Goal: Book appointment/travel/reservation

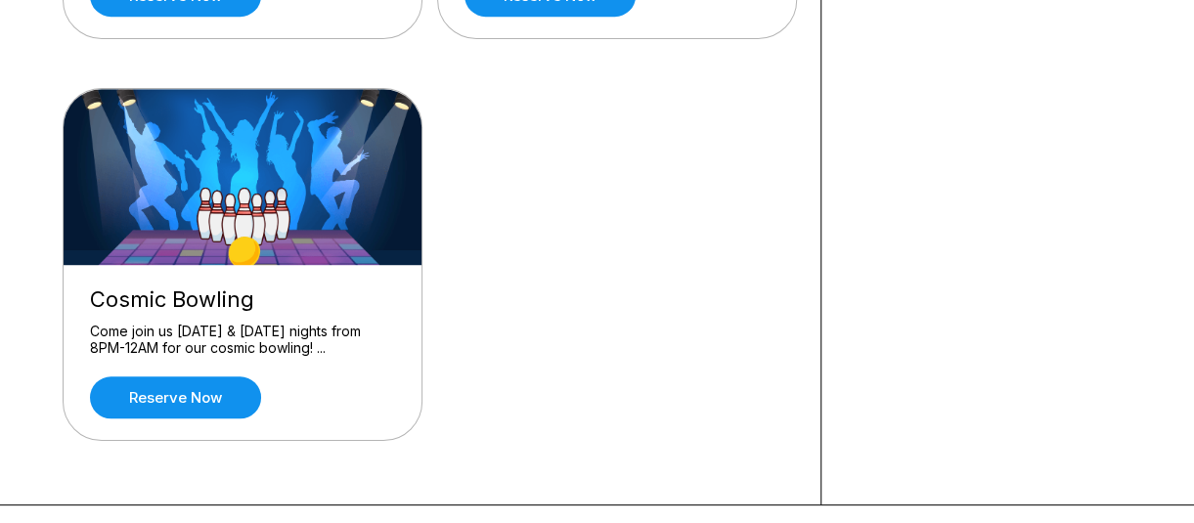
scroll to position [523, 0]
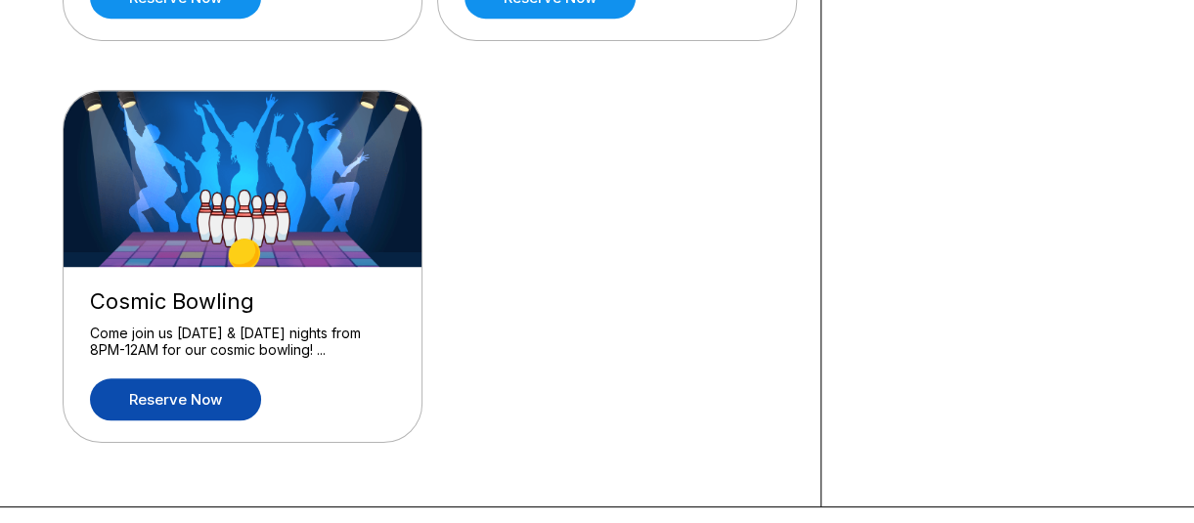
click at [186, 390] on link "Reserve now" at bounding box center [175, 399] width 171 height 42
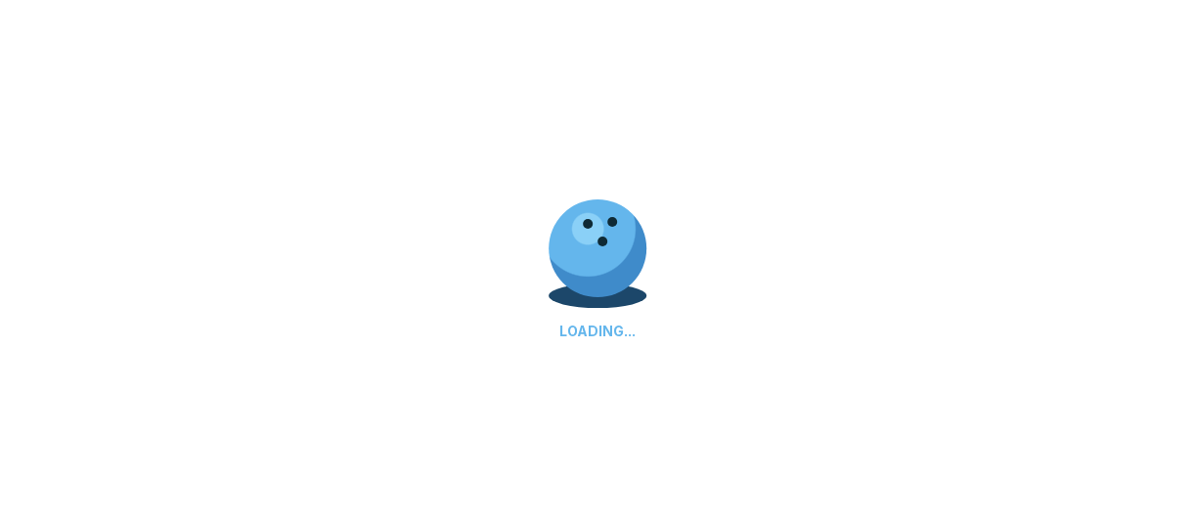
scroll to position [0, 0]
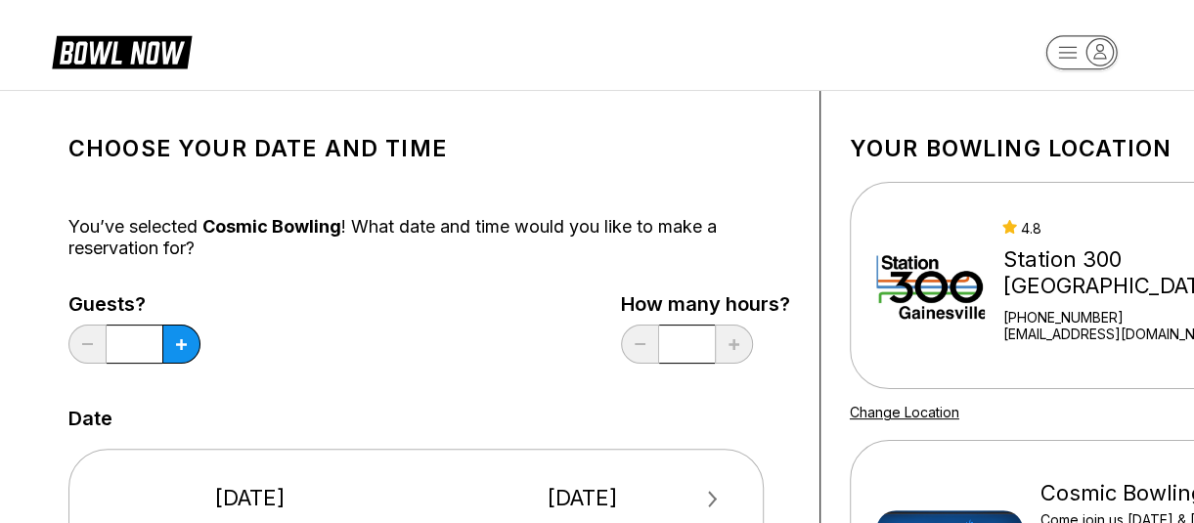
click at [185, 346] on icon at bounding box center [181, 344] width 11 height 11
type input "*"
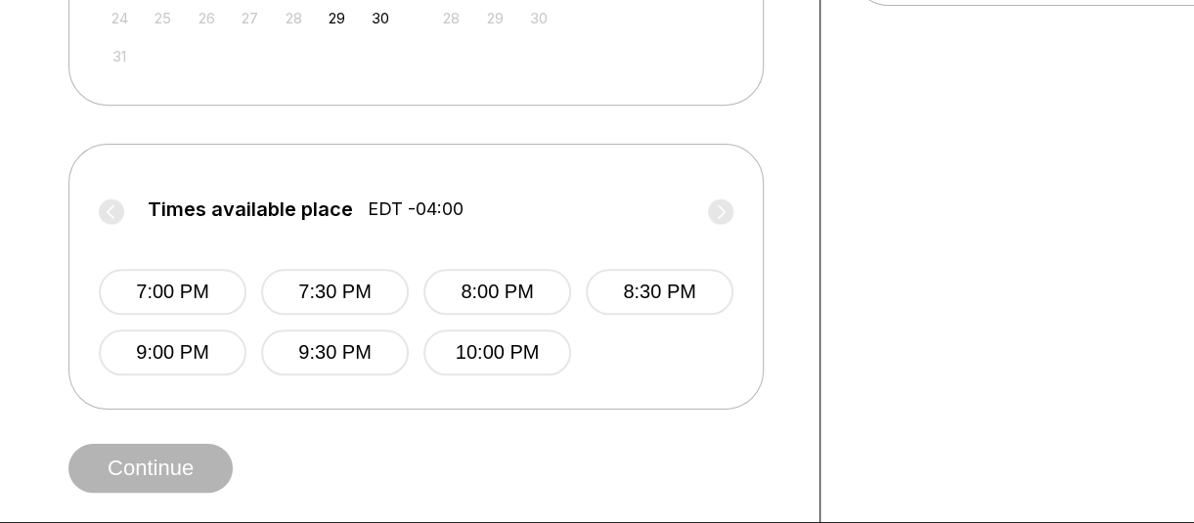
scroll to position [731, 0]
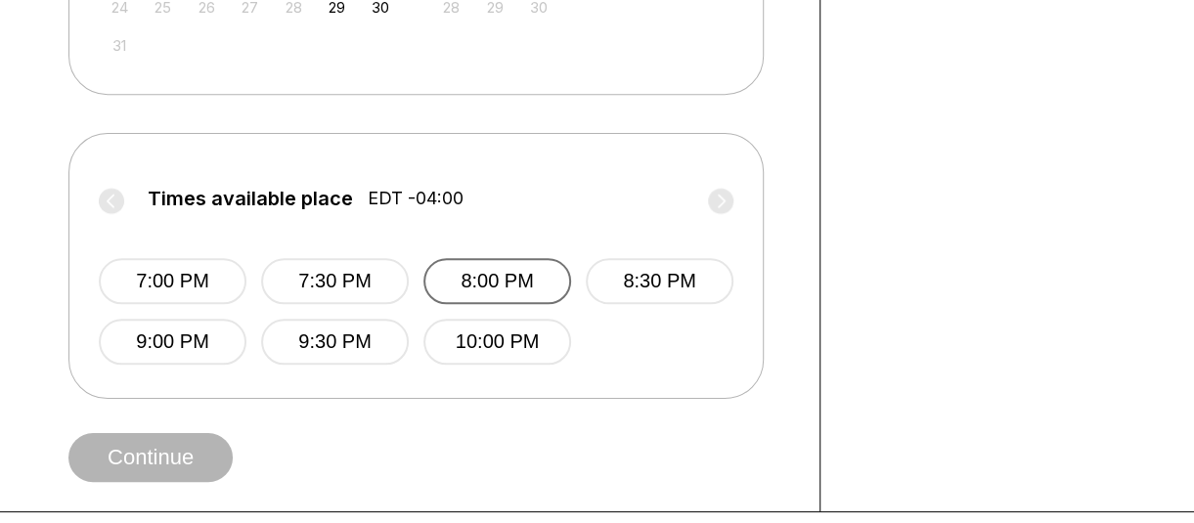
click at [491, 277] on button "8:00 PM" at bounding box center [497, 281] width 148 height 46
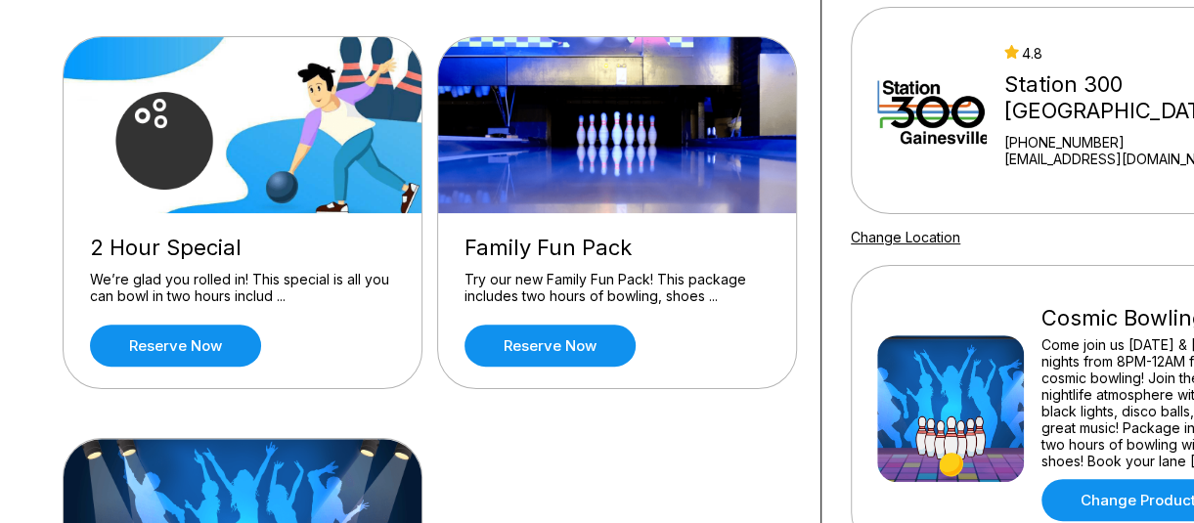
scroll to position [176, 0]
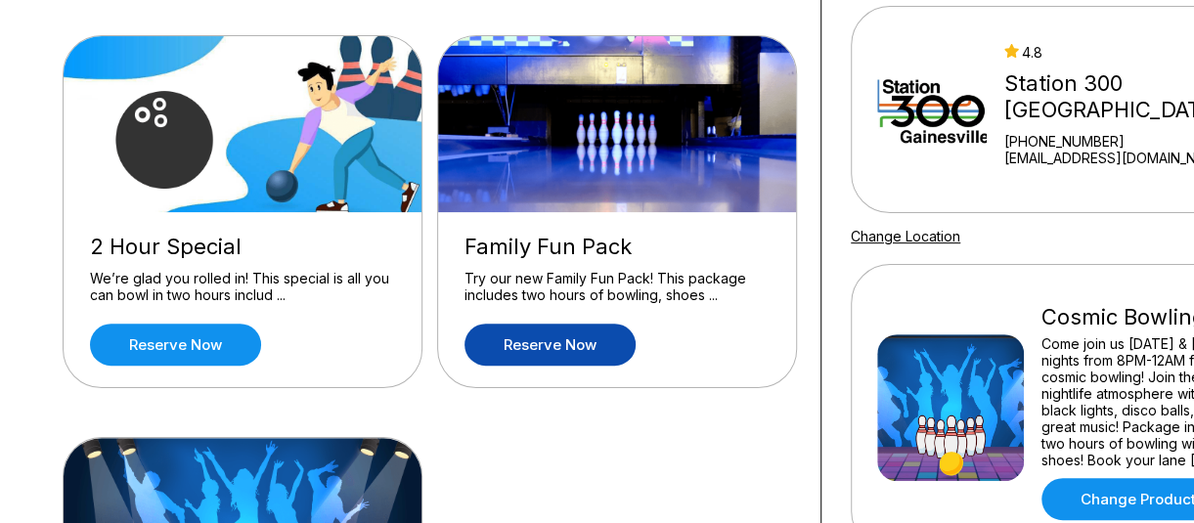
drag, startPoint x: 569, startPoint y: 335, endPoint x: 505, endPoint y: 361, distance: 69.4
click at [505, 361] on link "Reserve now" at bounding box center [549, 345] width 171 height 42
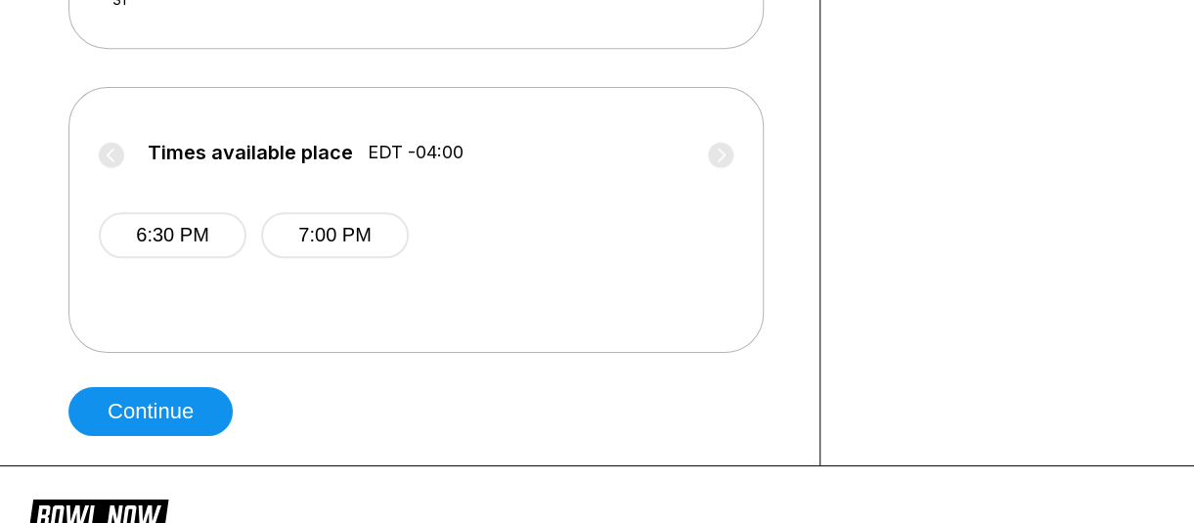
scroll to position [770, 0]
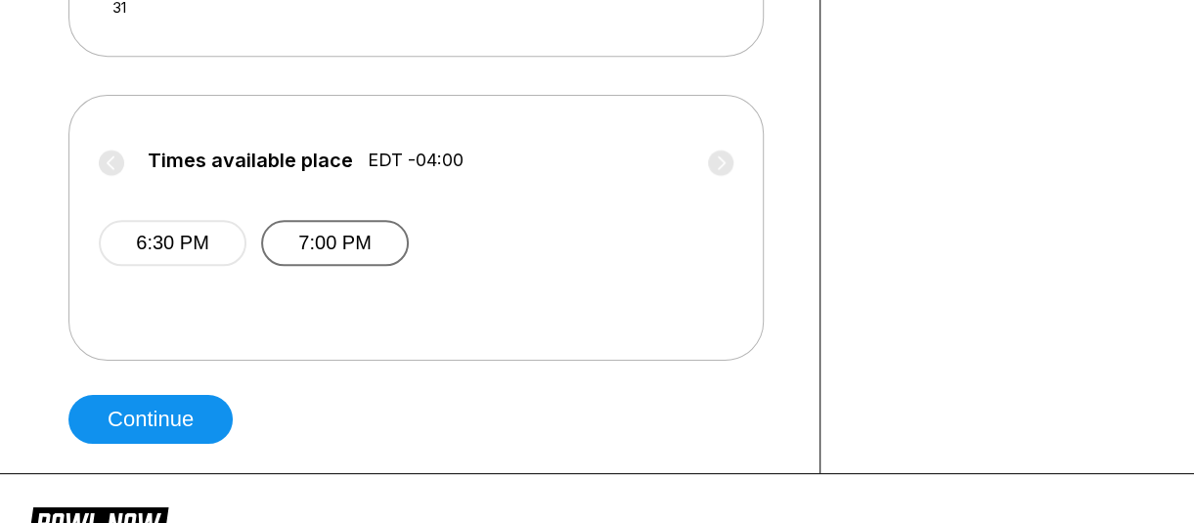
click at [321, 242] on button "7:00 PM" at bounding box center [335, 243] width 148 height 46
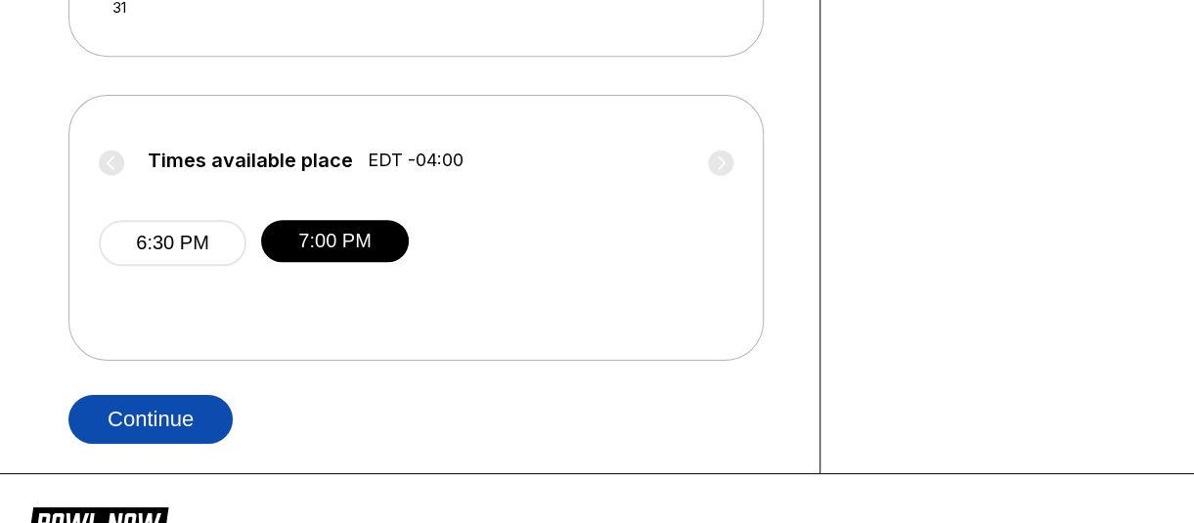
click at [193, 415] on button "Continue" at bounding box center [150, 419] width 164 height 49
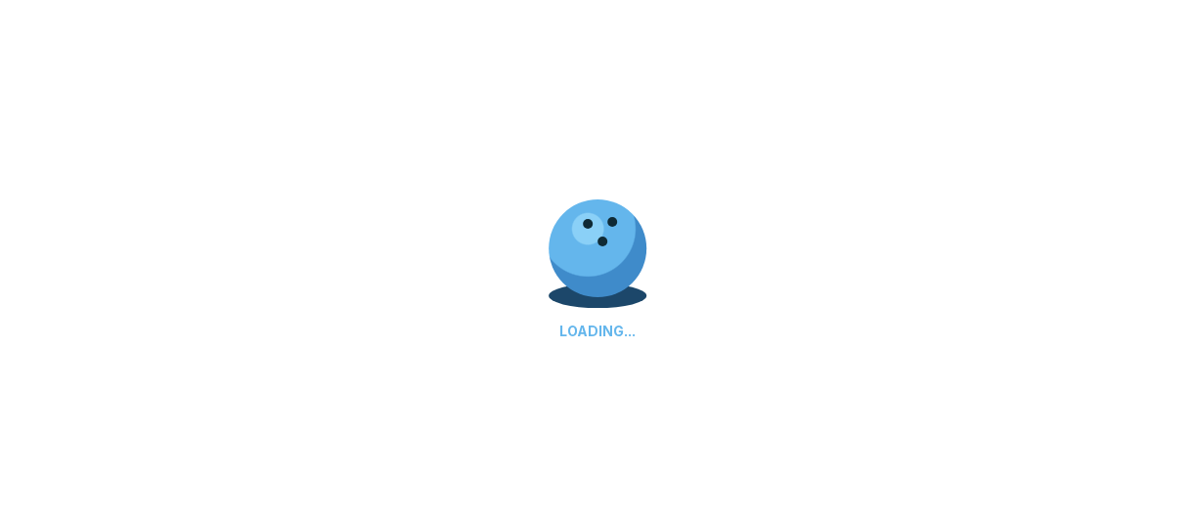
select select "**"
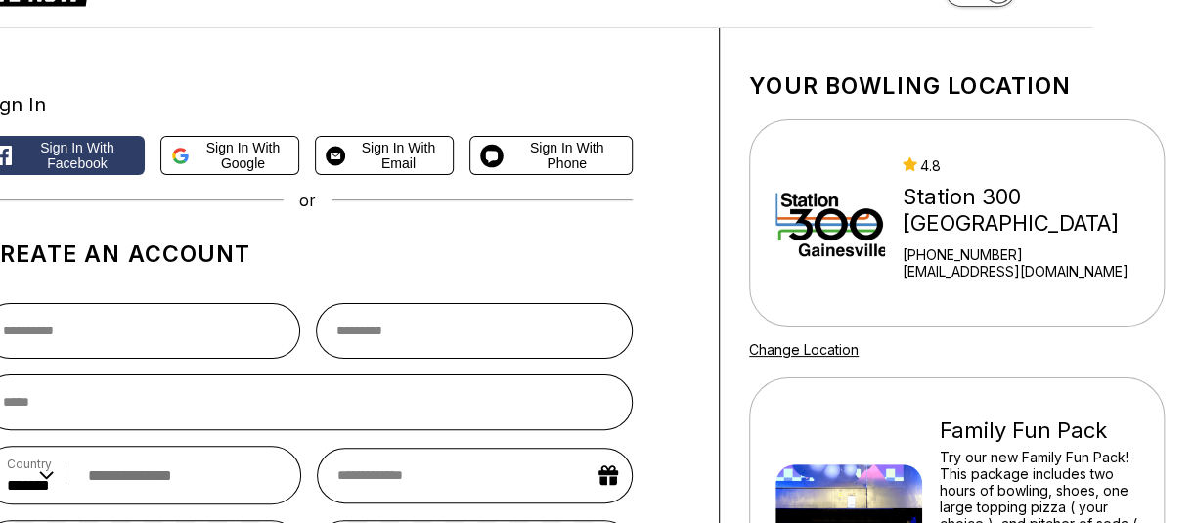
scroll to position [0, 102]
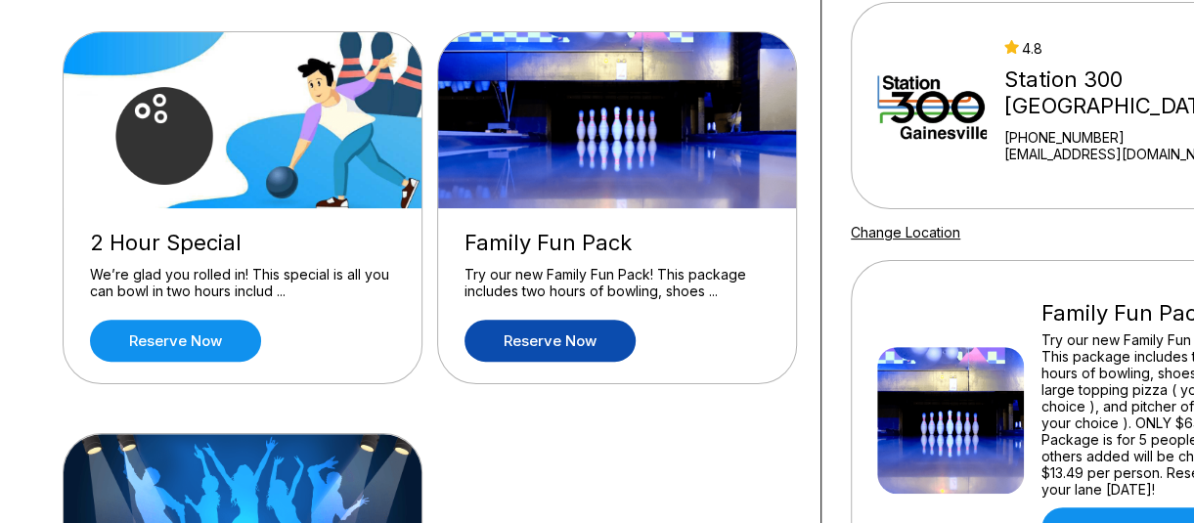
scroll to position [183, 0]
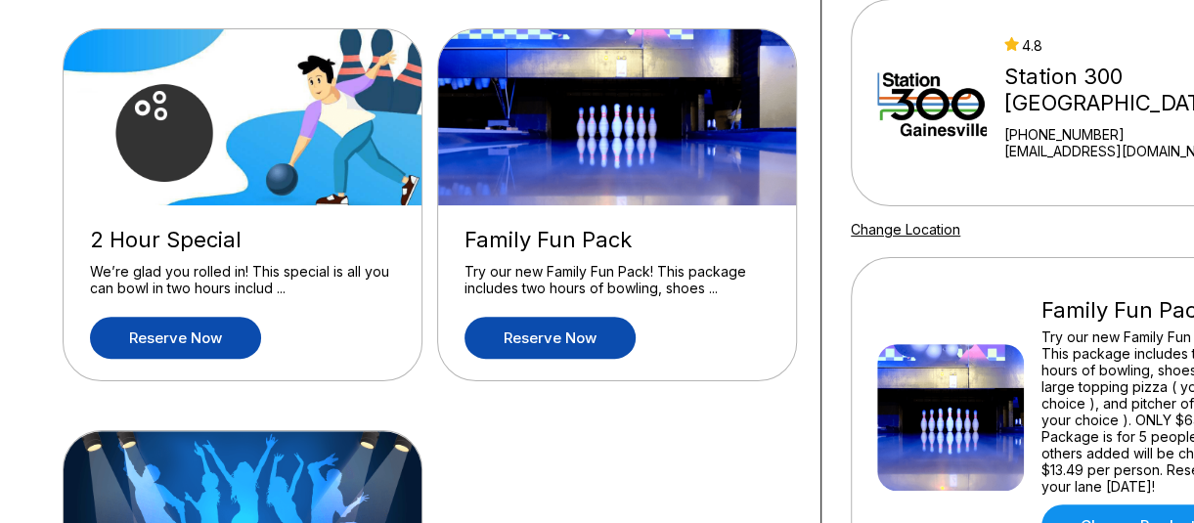
click at [154, 332] on link "Reserve now" at bounding box center [175, 338] width 171 height 42
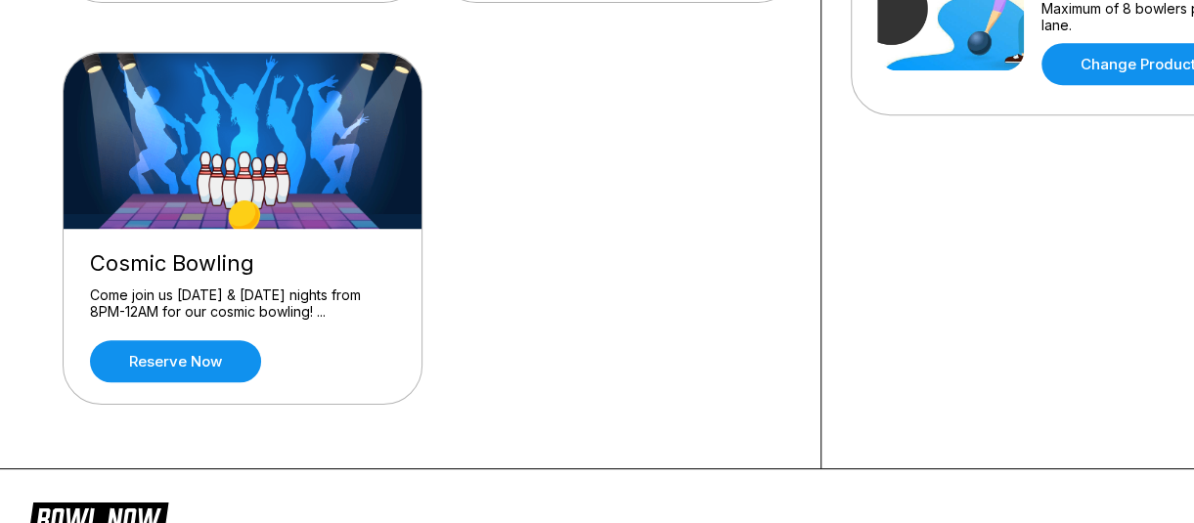
scroll to position [564, 0]
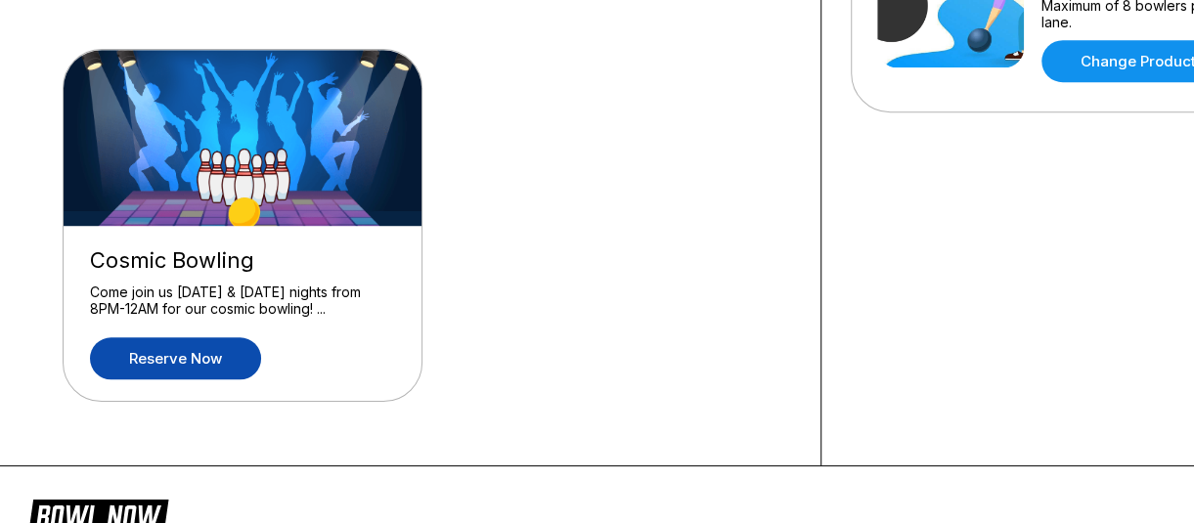
click at [187, 369] on link "Reserve now" at bounding box center [175, 358] width 171 height 42
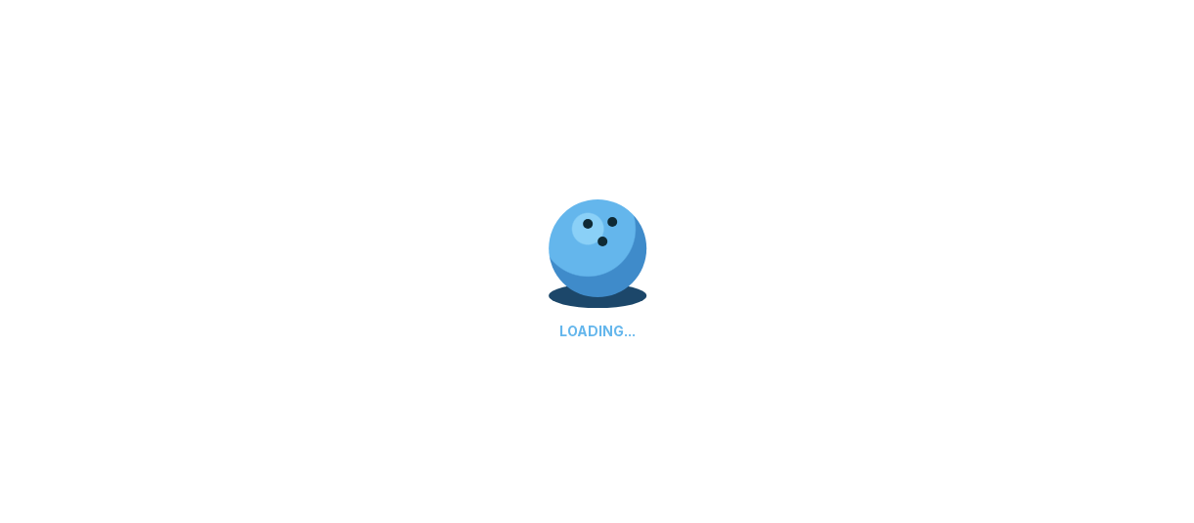
scroll to position [0, 0]
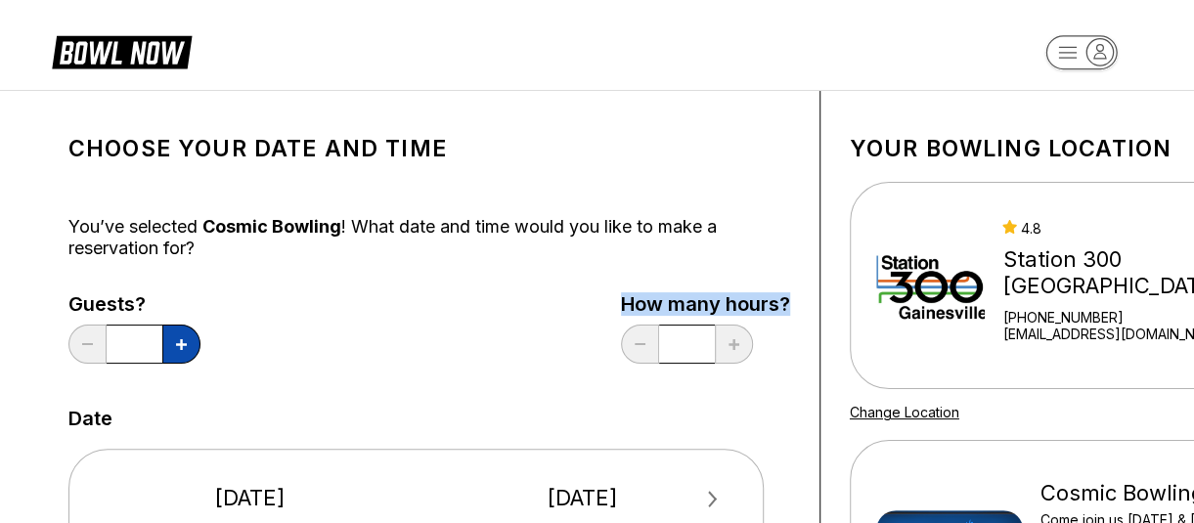
drag, startPoint x: 336, startPoint y: 296, endPoint x: 181, endPoint y: 345, distance: 163.0
click at [181, 345] on div "Guests? * How many hours? *" at bounding box center [429, 333] width 722 height 80
click at [181, 345] on icon at bounding box center [181, 344] width 11 height 11
type input "*"
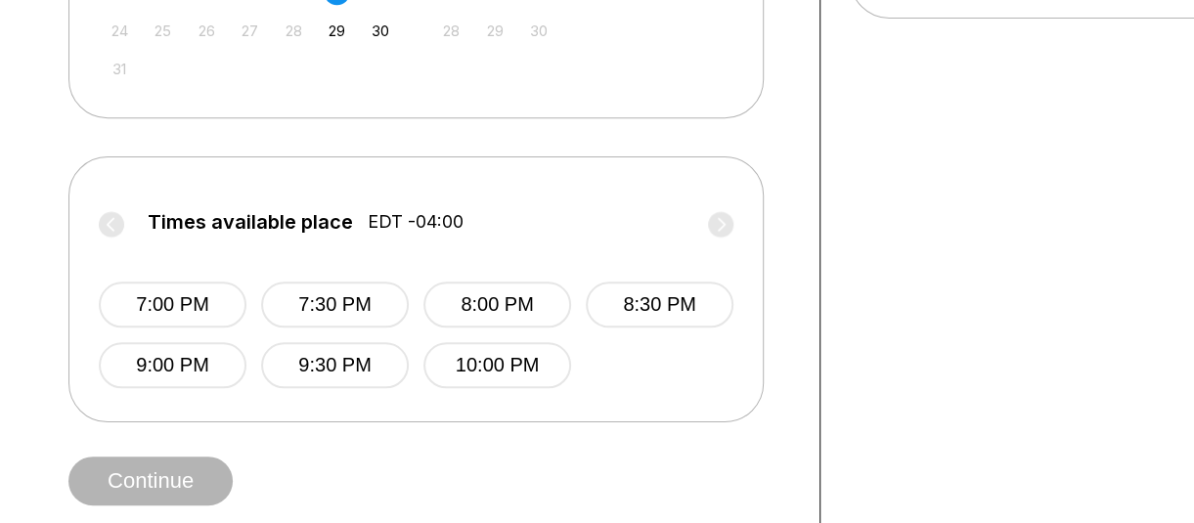
scroll to position [709, 0]
click at [201, 305] on button "7:00 PM" at bounding box center [173, 304] width 148 height 46
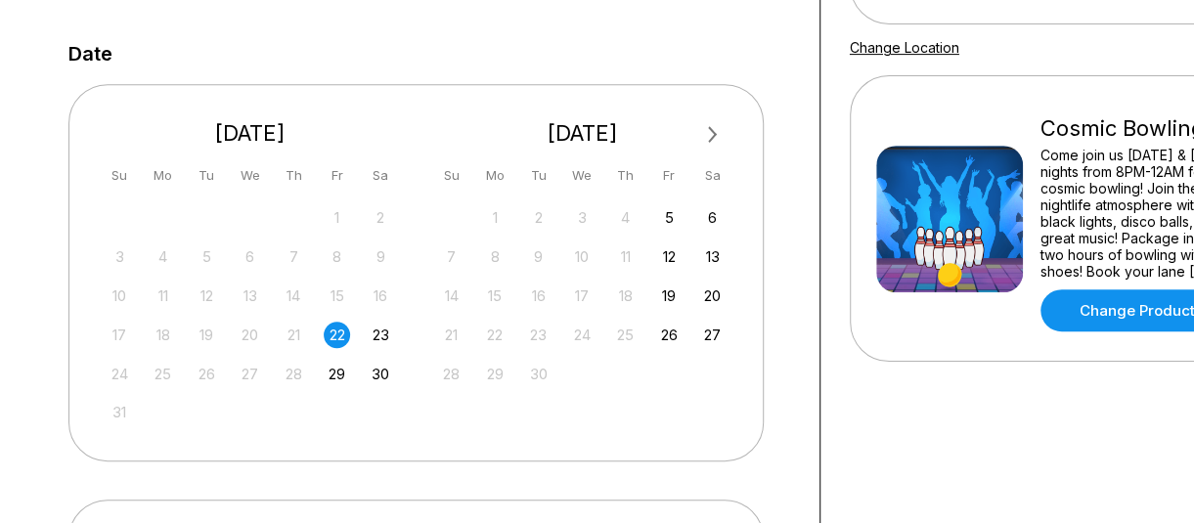
scroll to position [365, 100]
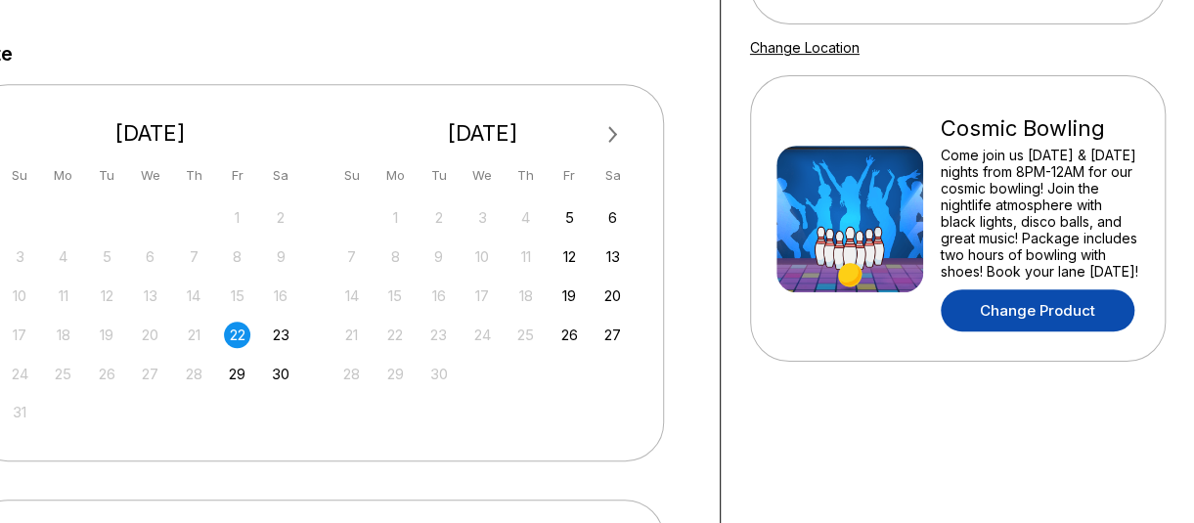
click at [1022, 325] on link "Change Product" at bounding box center [1038, 310] width 194 height 42
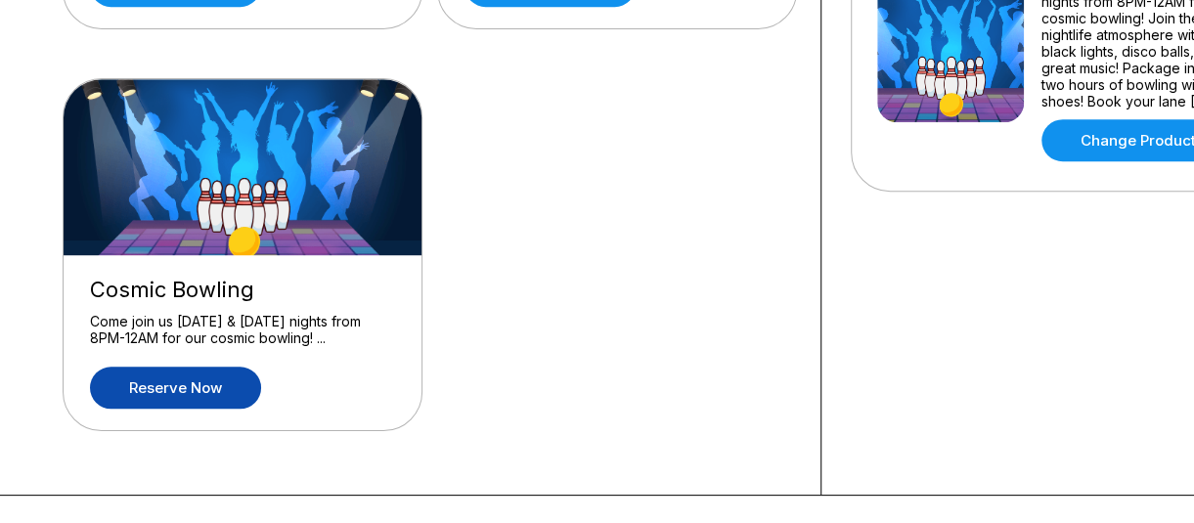
scroll to position [536, 0]
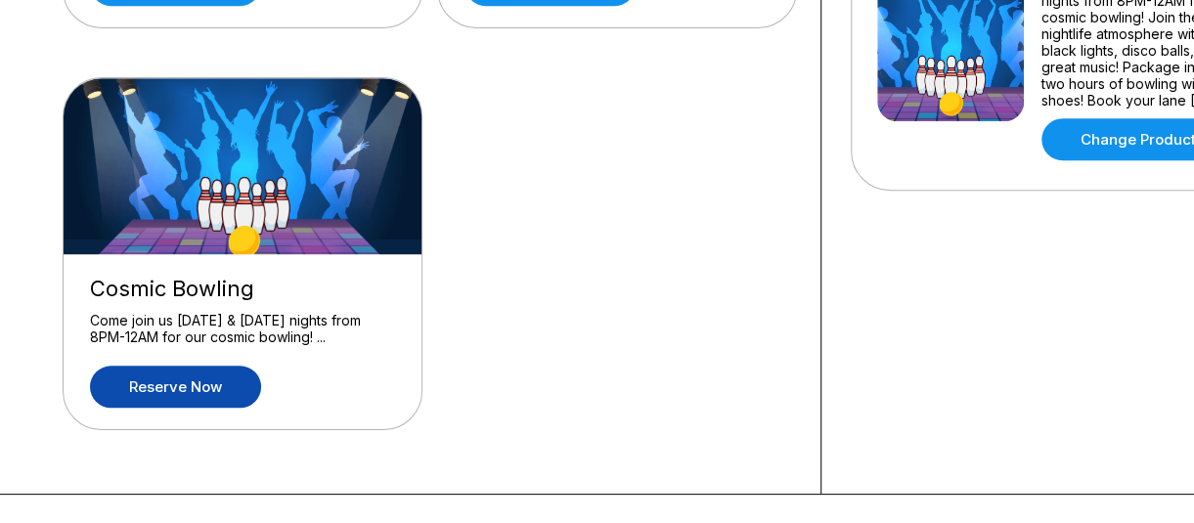
click at [199, 374] on link "Reserve now" at bounding box center [175, 387] width 171 height 42
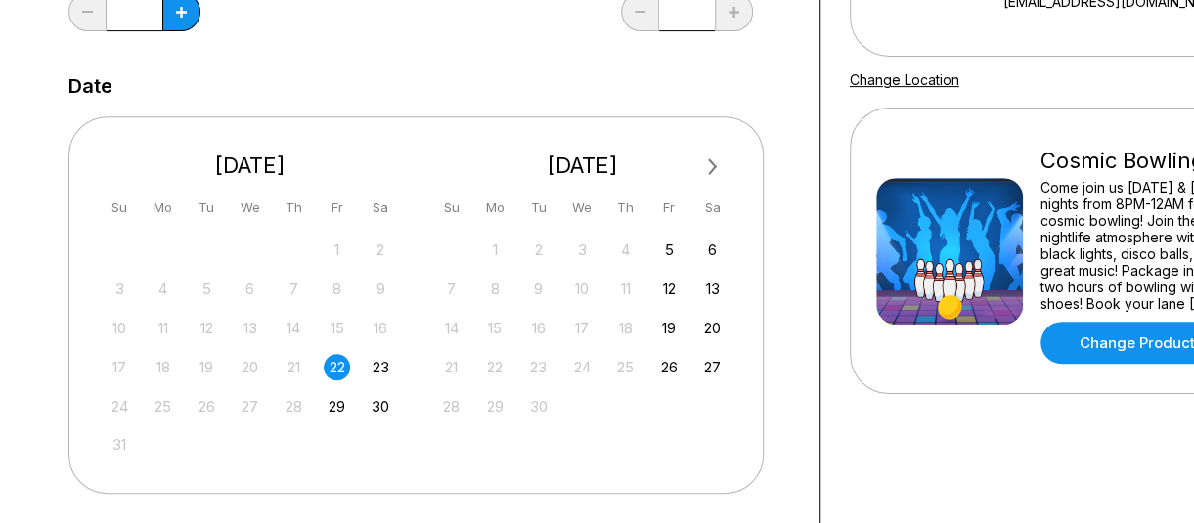
scroll to position [0, 0]
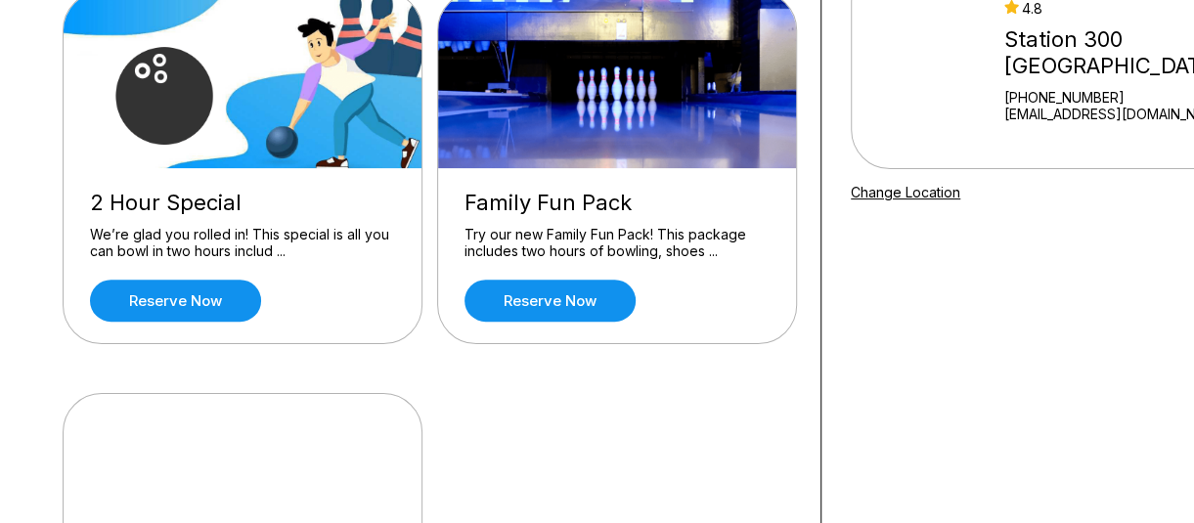
scroll to position [219, 0]
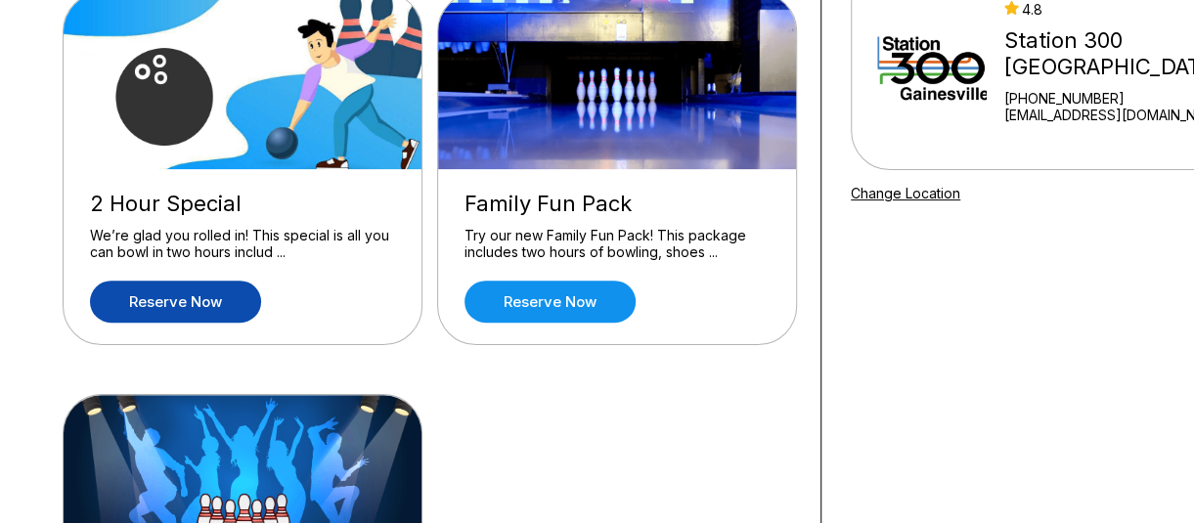
click at [199, 302] on link "Reserve now" at bounding box center [175, 302] width 171 height 42
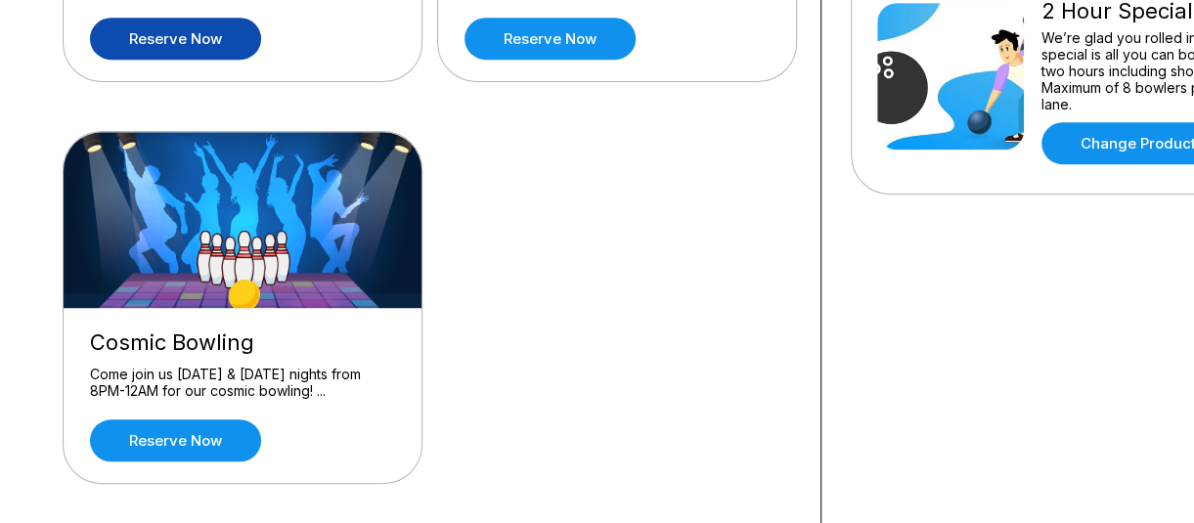
scroll to position [488, 0]
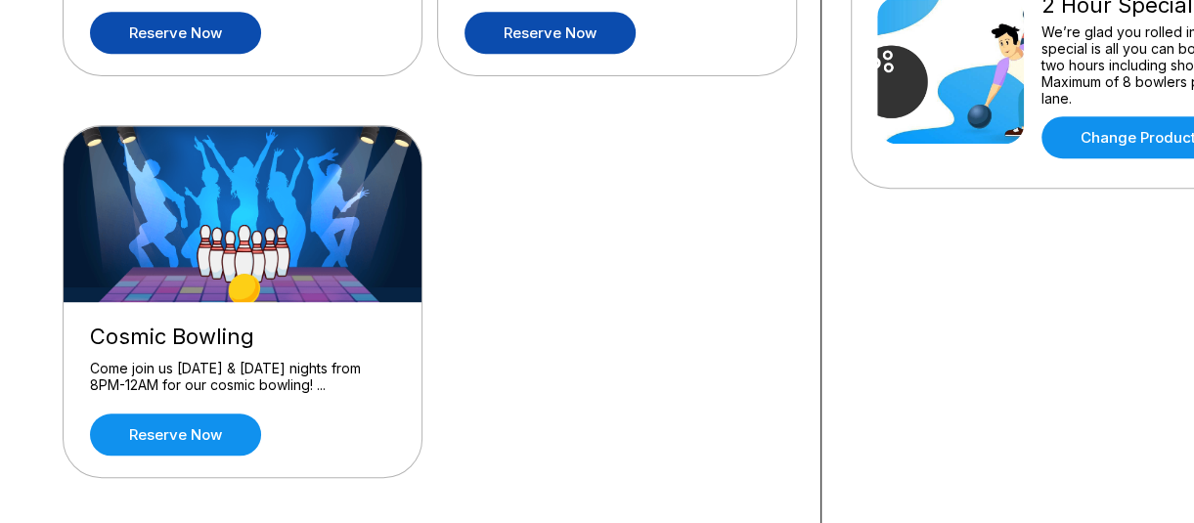
click at [532, 40] on link "Reserve now" at bounding box center [549, 33] width 171 height 42
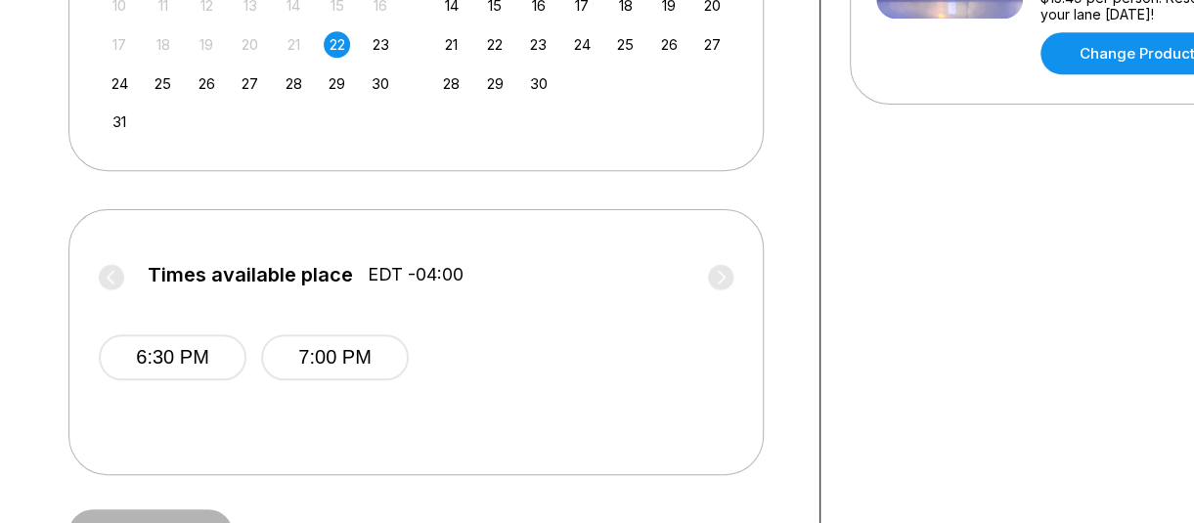
scroll to position [661, 0]
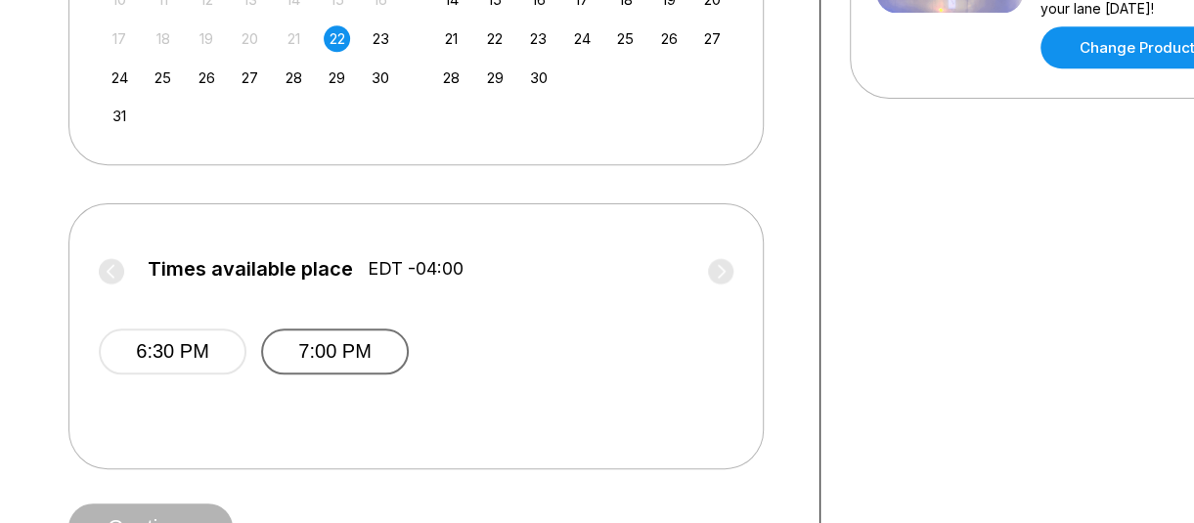
click at [314, 343] on button "7:00 PM" at bounding box center [335, 352] width 148 height 46
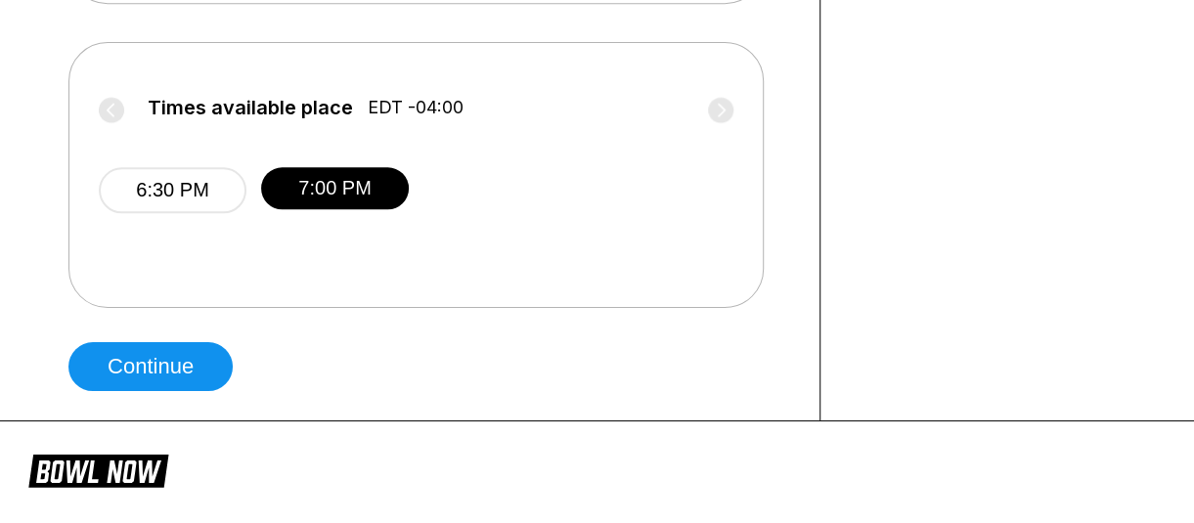
scroll to position [836, 0]
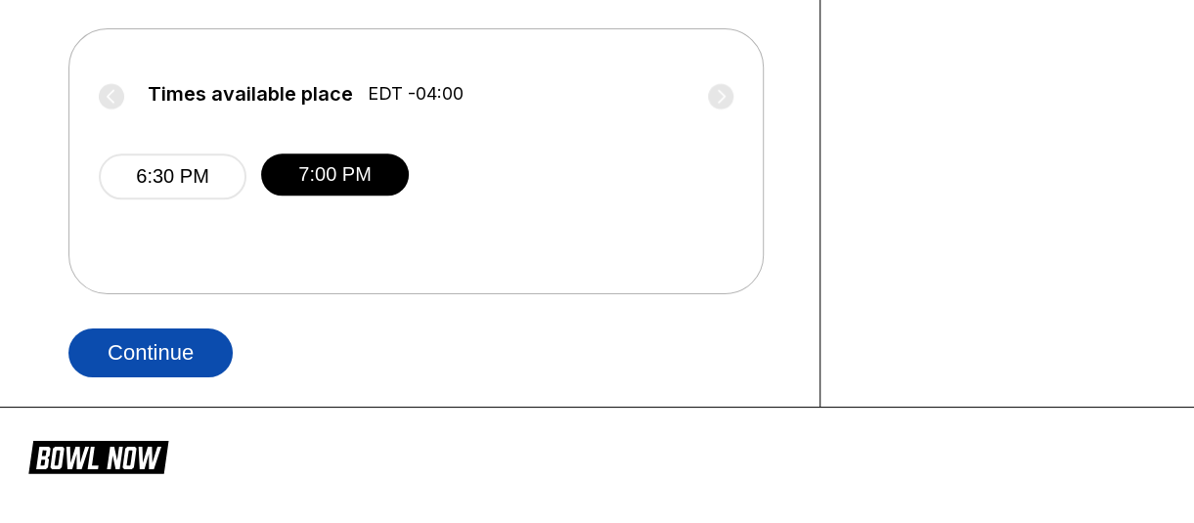
click at [185, 356] on button "Continue" at bounding box center [150, 353] width 164 height 49
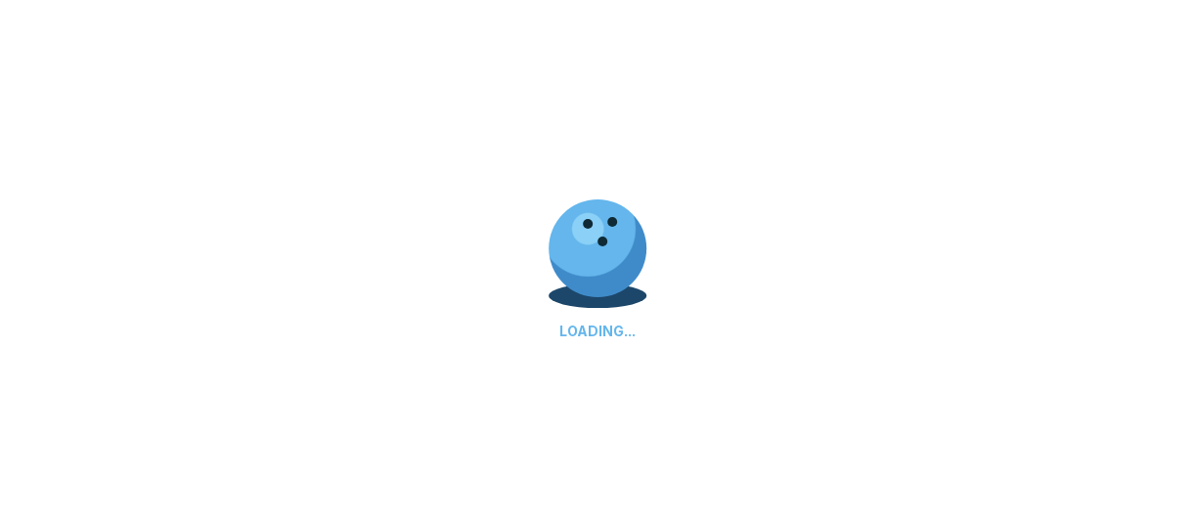
select select "**"
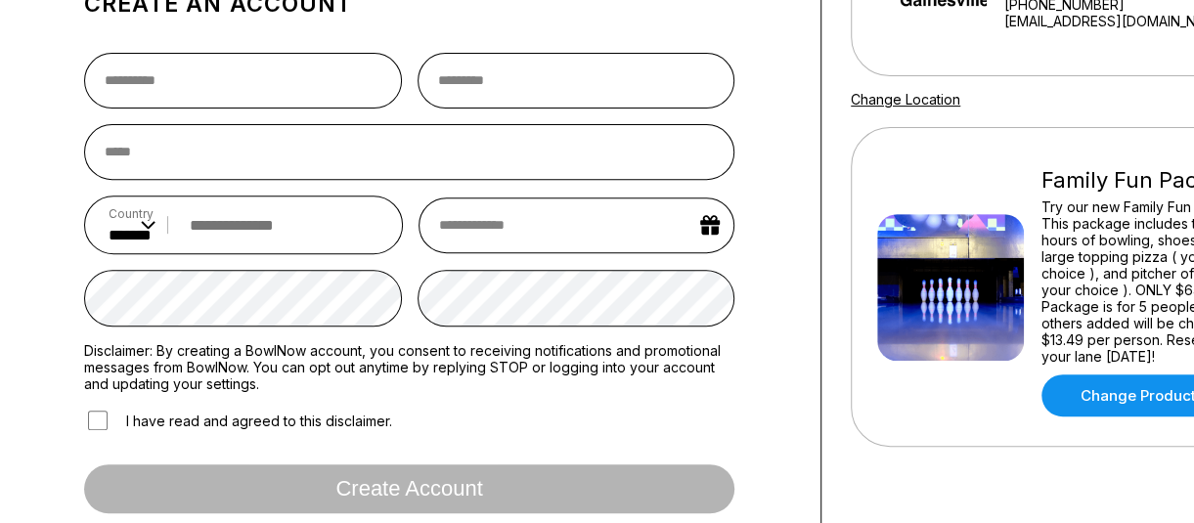
scroll to position [0, 0]
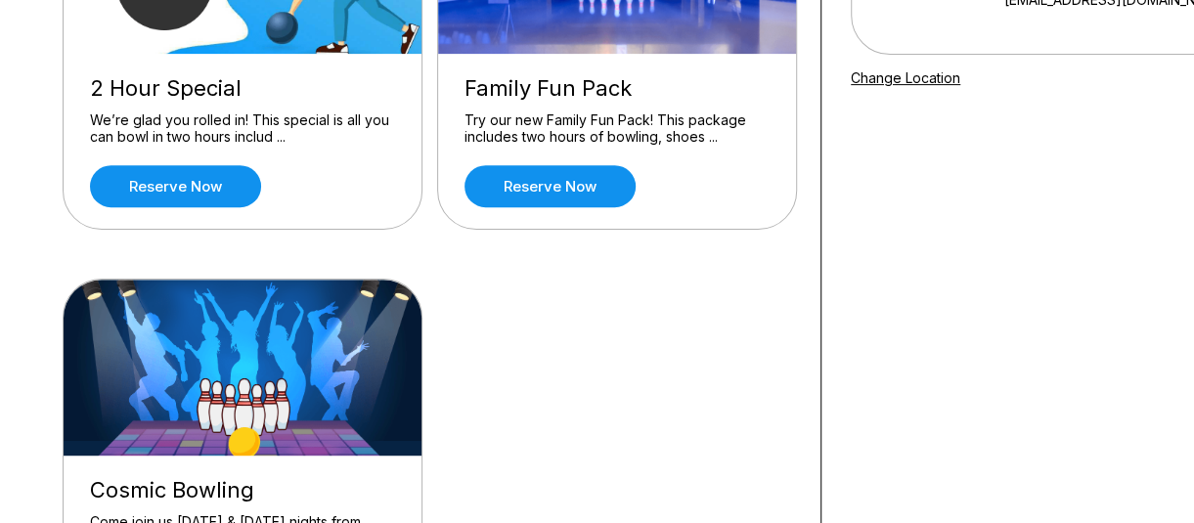
scroll to position [333, 0]
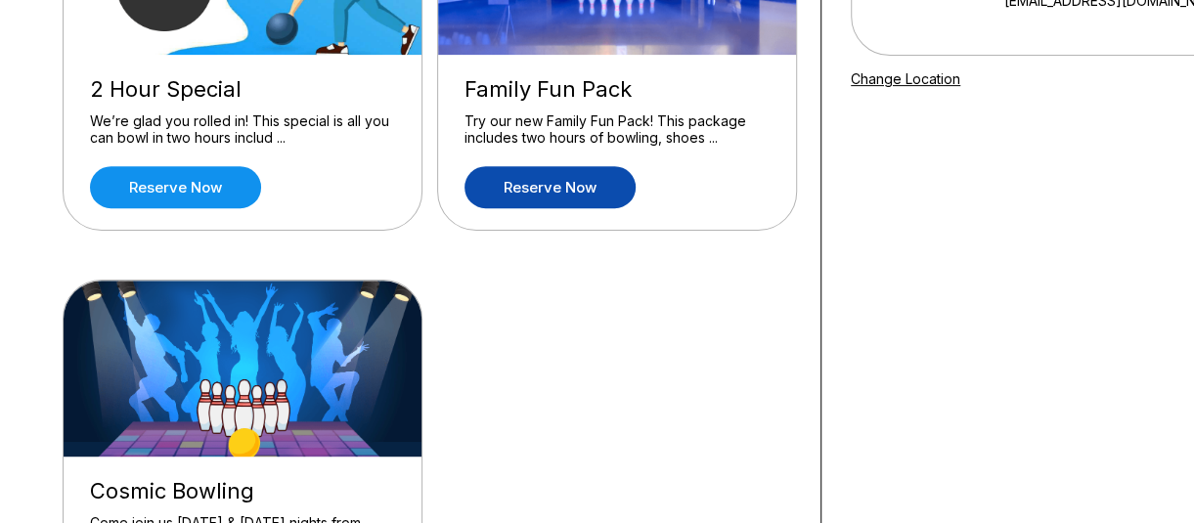
click at [591, 175] on link "Reserve now" at bounding box center [549, 187] width 171 height 42
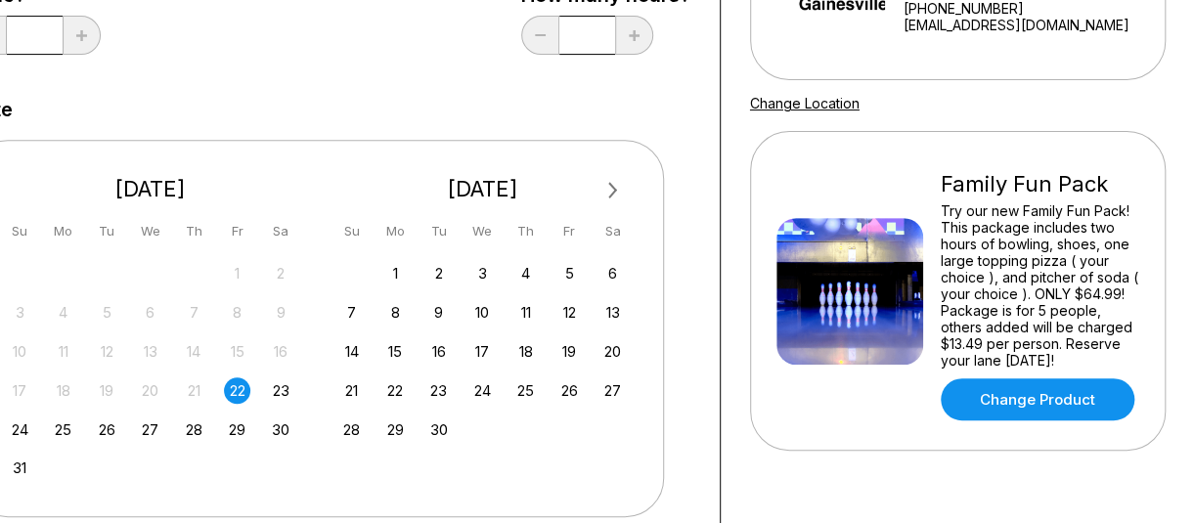
scroll to position [317, 100]
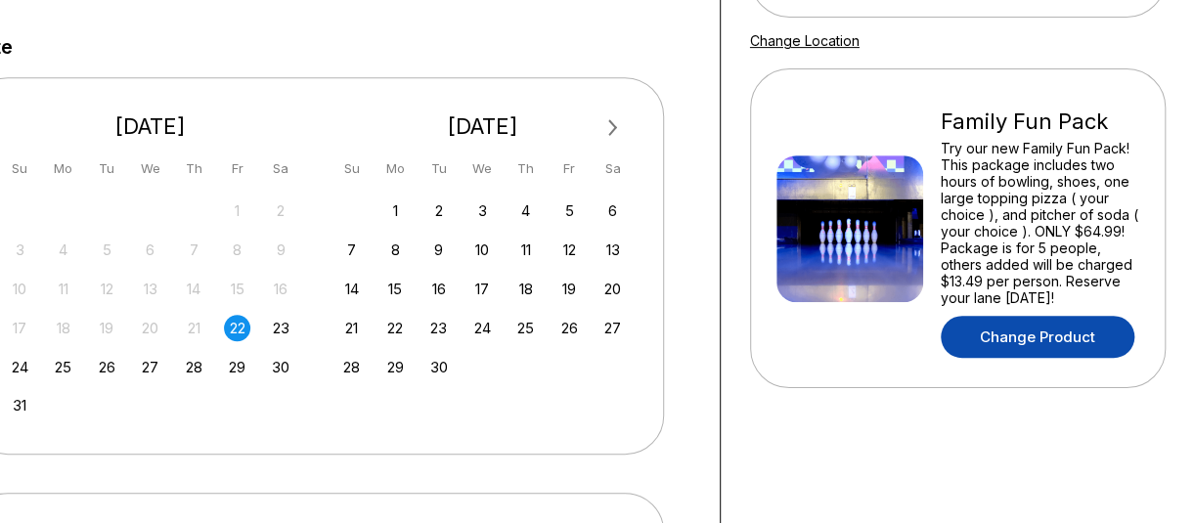
click at [987, 334] on link "Change Product" at bounding box center [1038, 337] width 194 height 42
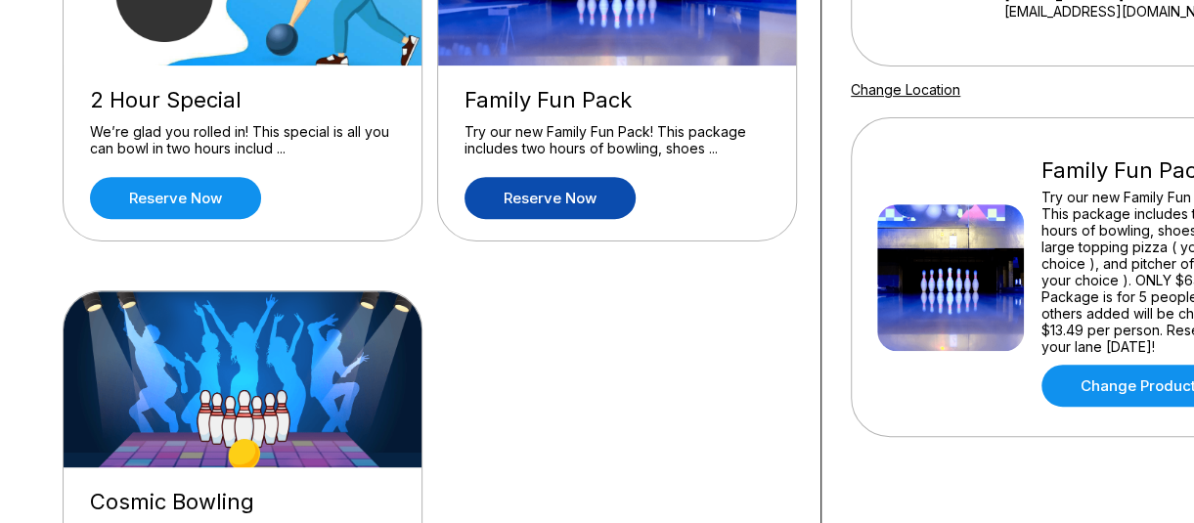
scroll to position [326, 0]
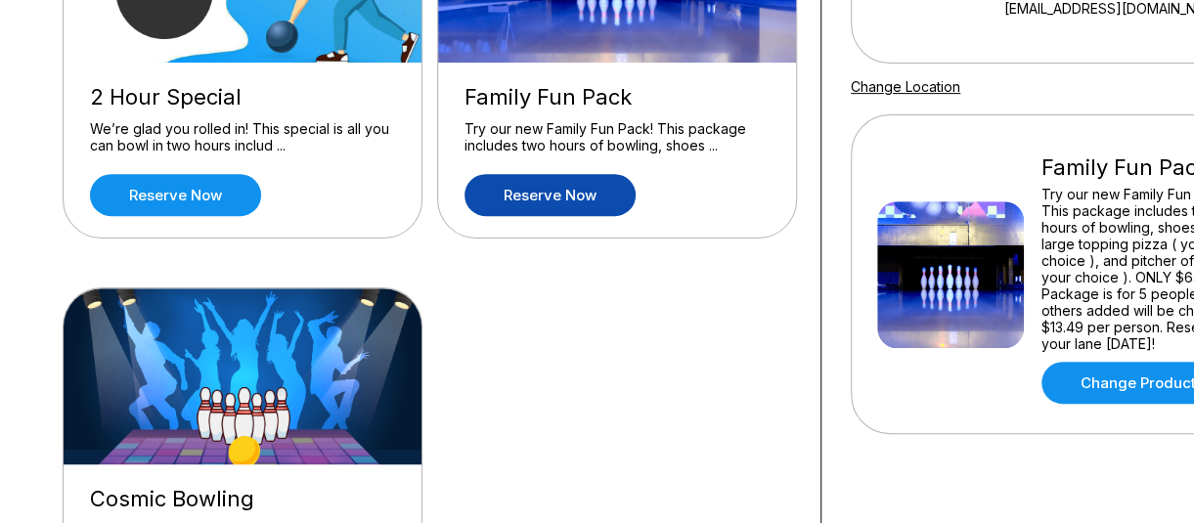
click at [1109, 174] on div "Family Fun Pack" at bounding box center [1140, 167] width 198 height 26
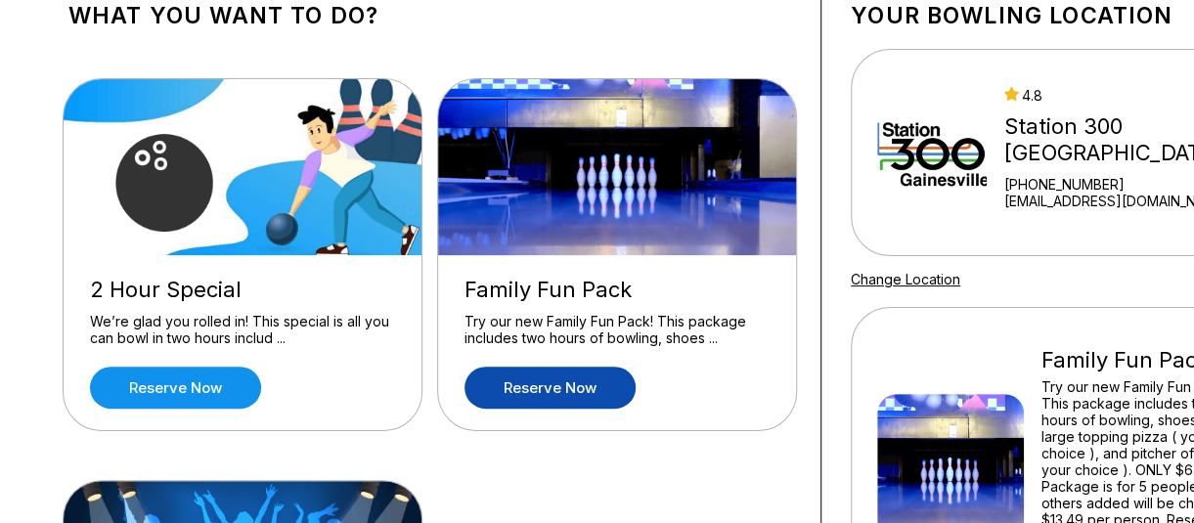
scroll to position [132, 0]
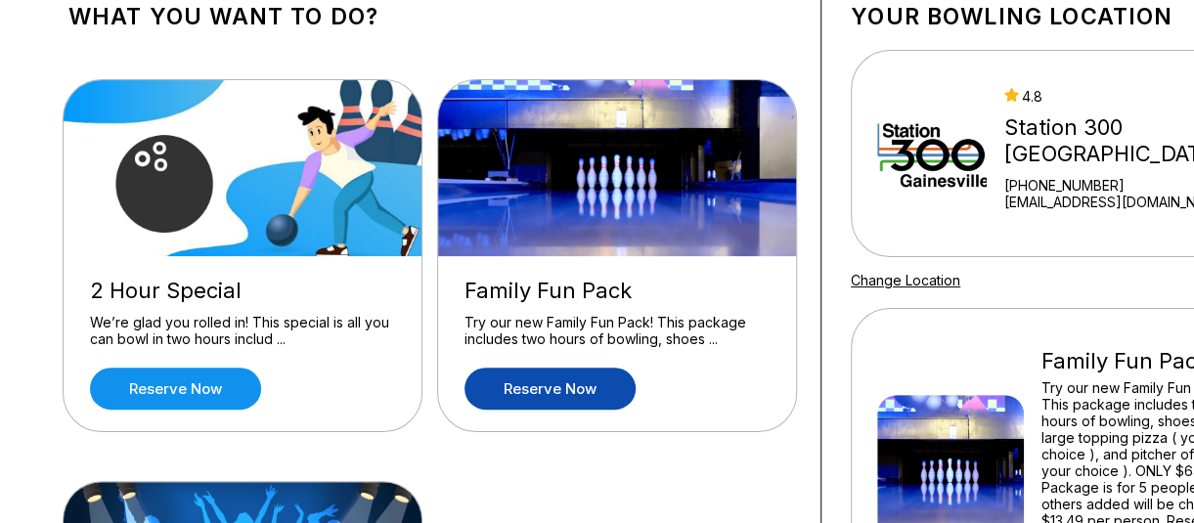
click at [557, 376] on link "Reserve now" at bounding box center [549, 389] width 171 height 42
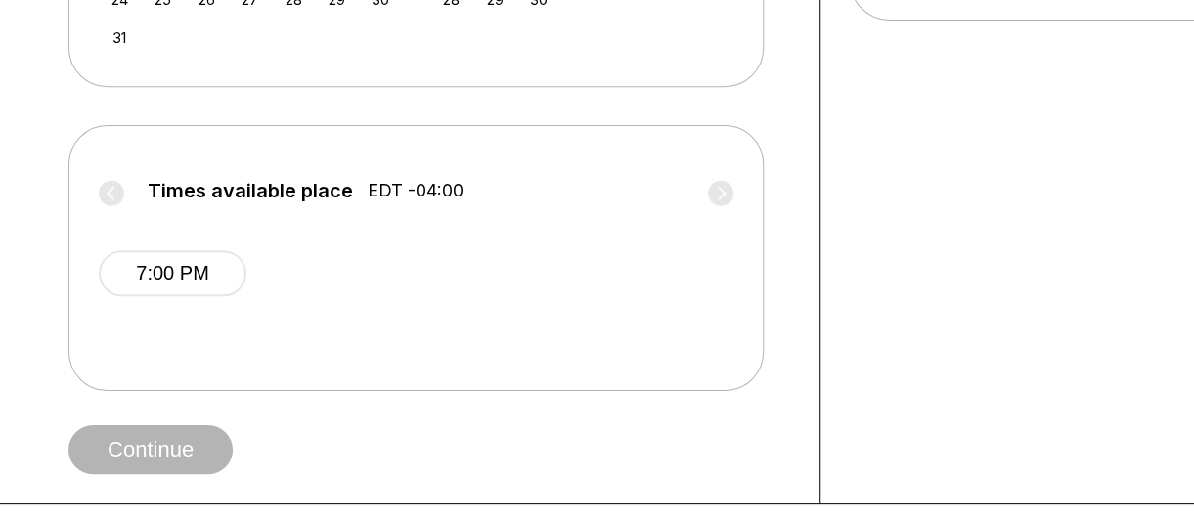
scroll to position [746, 0]
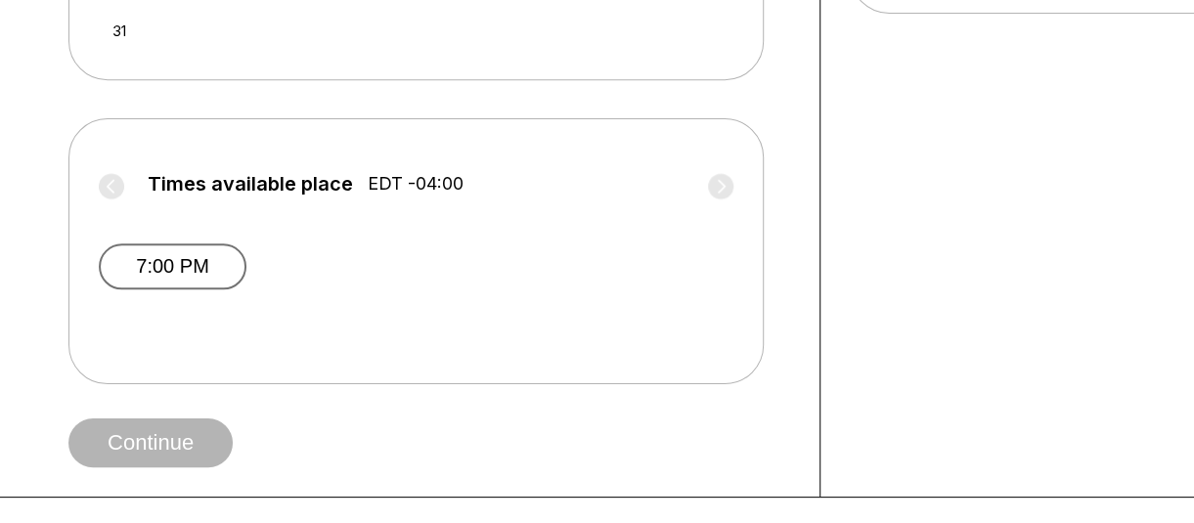
click at [194, 273] on button "7:00 PM" at bounding box center [173, 266] width 148 height 46
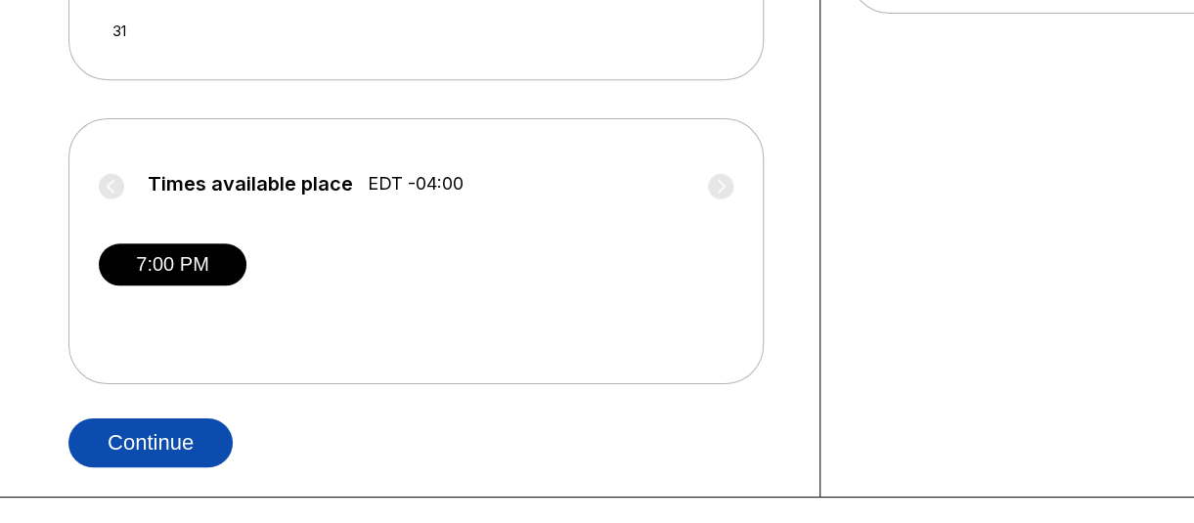
click at [182, 437] on button "Continue" at bounding box center [150, 442] width 164 height 49
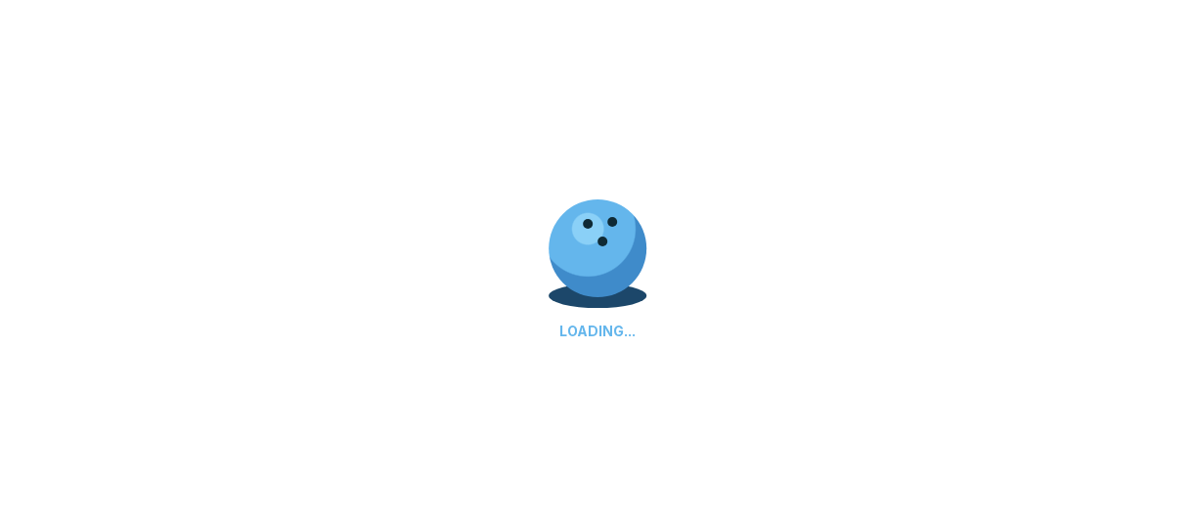
select select "**"
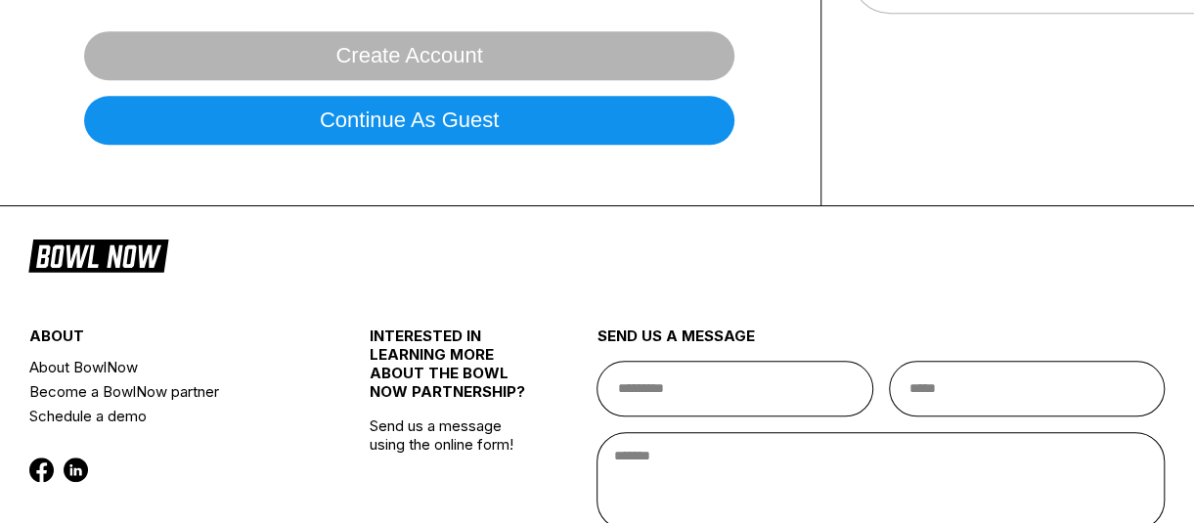
scroll to position [0, 0]
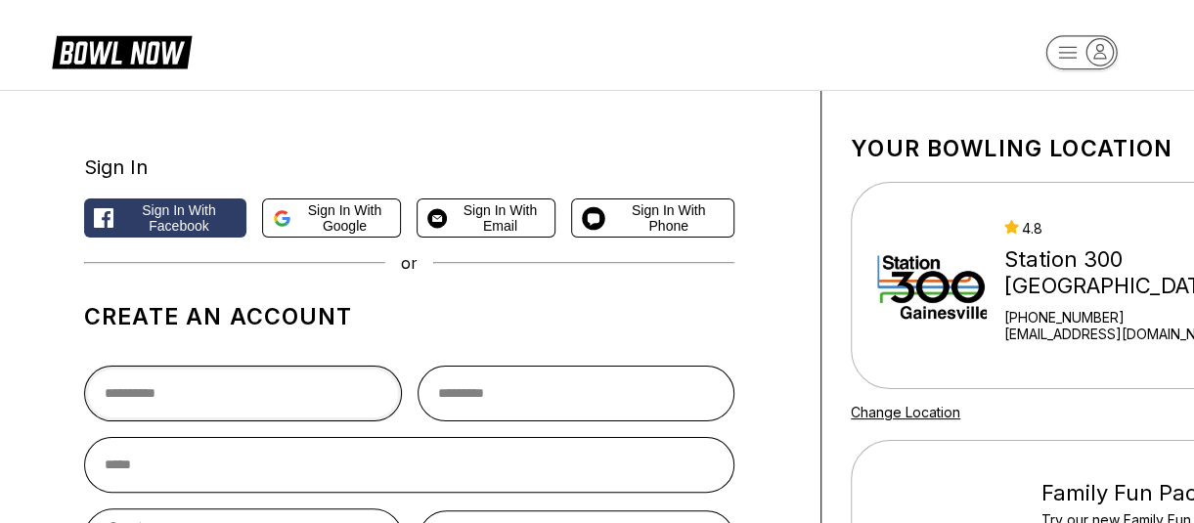
click at [242, 395] on input "text" at bounding box center [243, 394] width 318 height 56
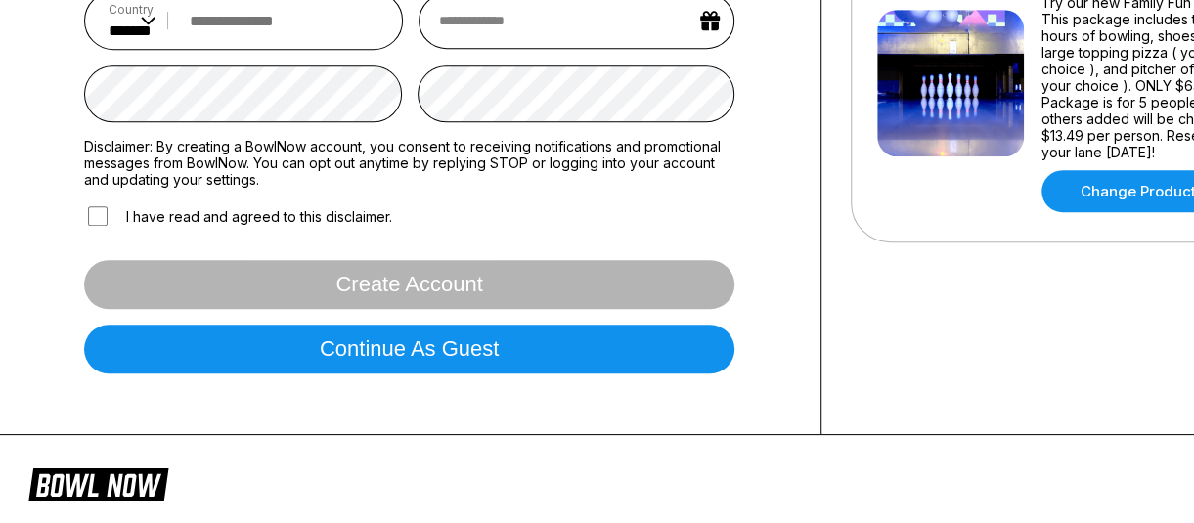
scroll to position [521, 0]
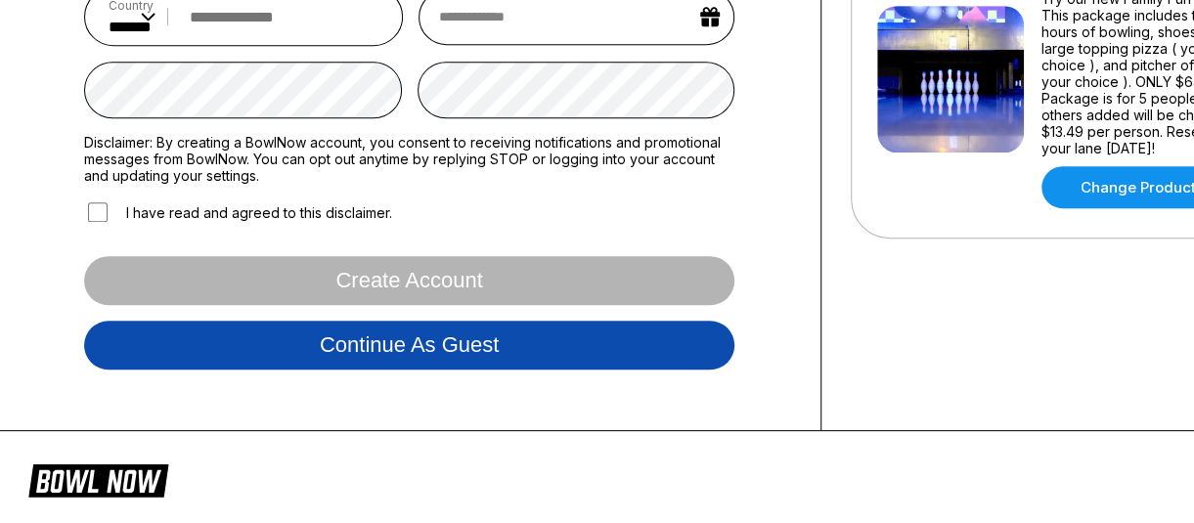
click at [424, 348] on button "Continue as guest" at bounding box center [409, 345] width 650 height 49
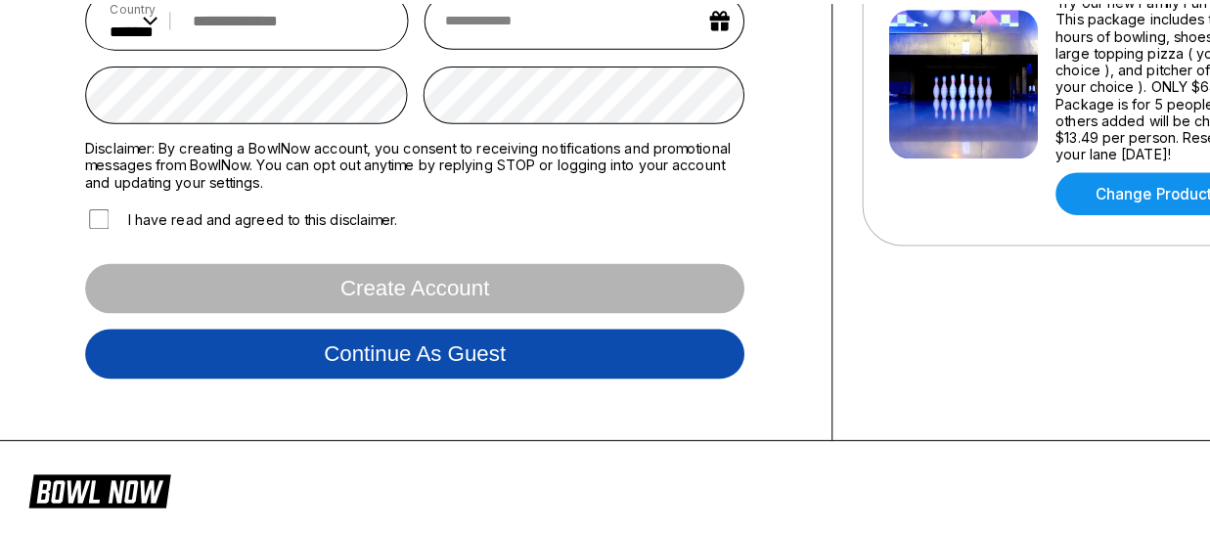
scroll to position [364, 0]
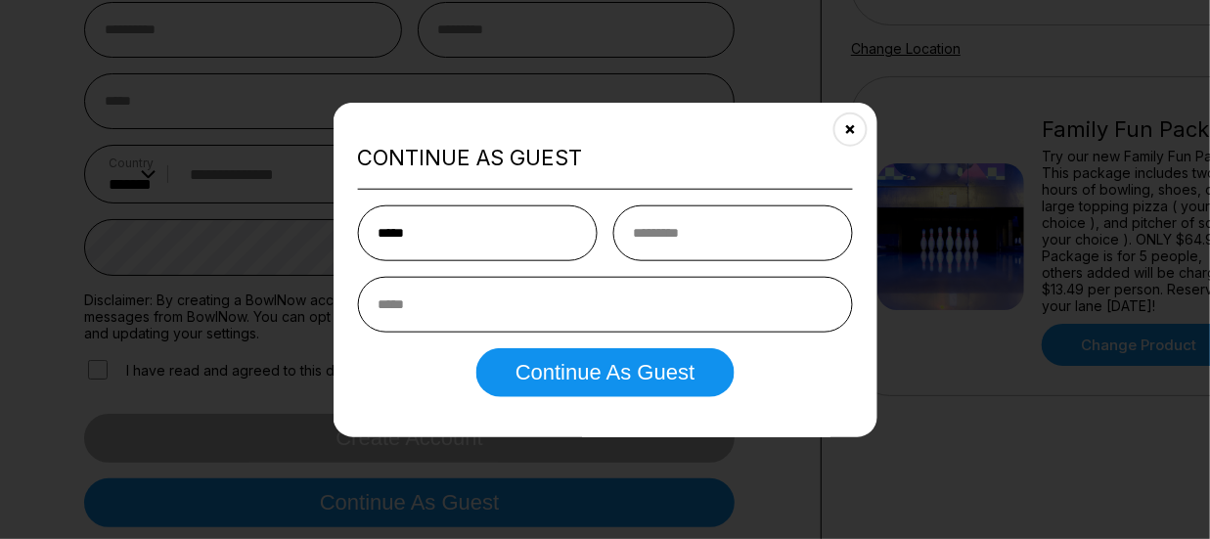
type input "*****"
click at [645, 226] on input "text" at bounding box center [732, 233] width 240 height 56
type input "********"
click at [489, 293] on input "email" at bounding box center [605, 305] width 496 height 56
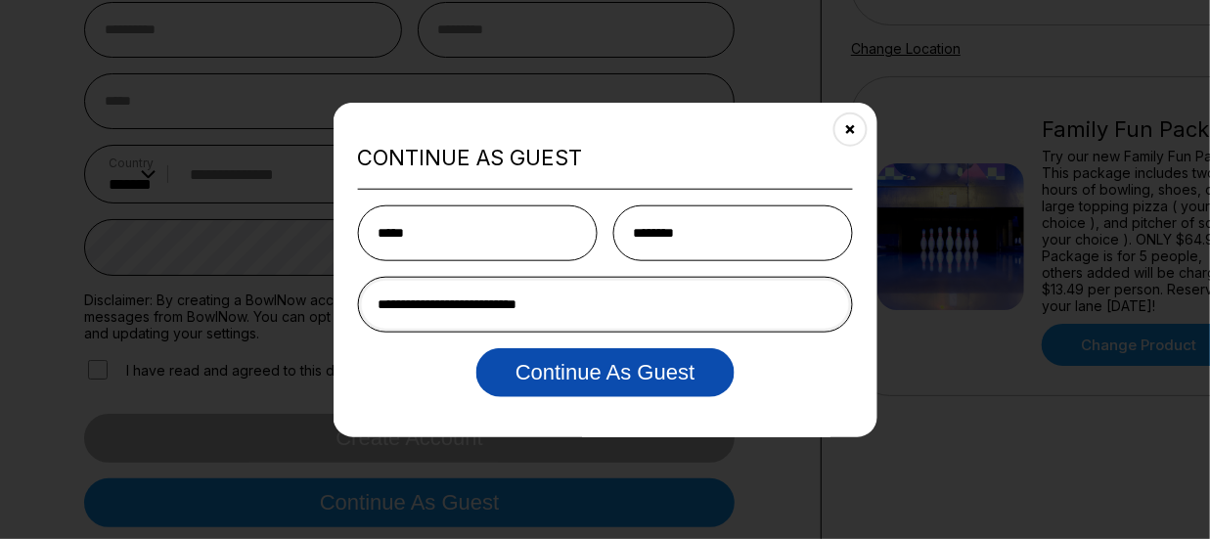
type input "**********"
click at [548, 387] on button "Continue as Guest" at bounding box center [604, 372] width 257 height 49
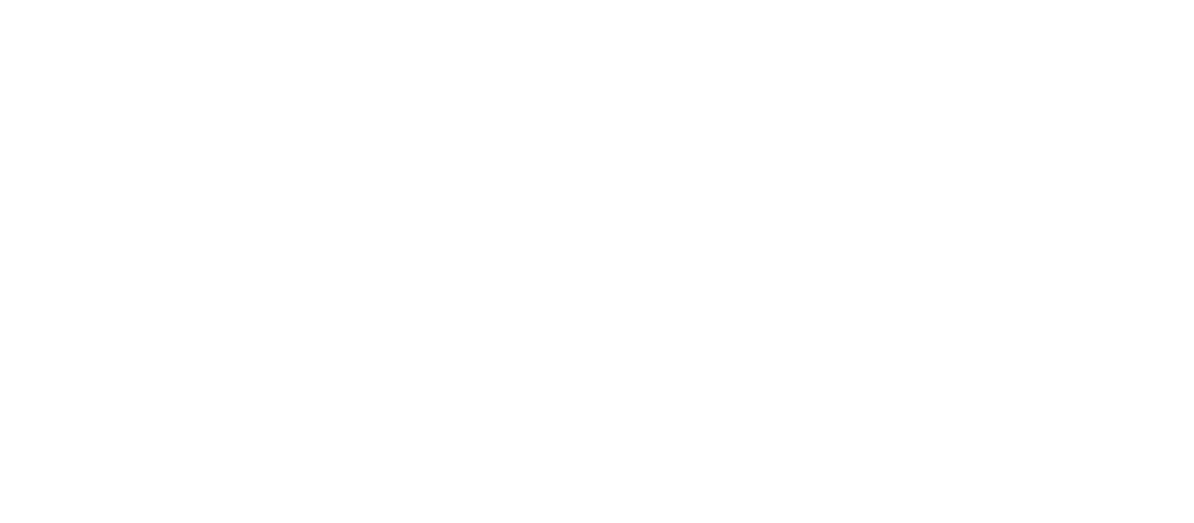
scroll to position [0, 0]
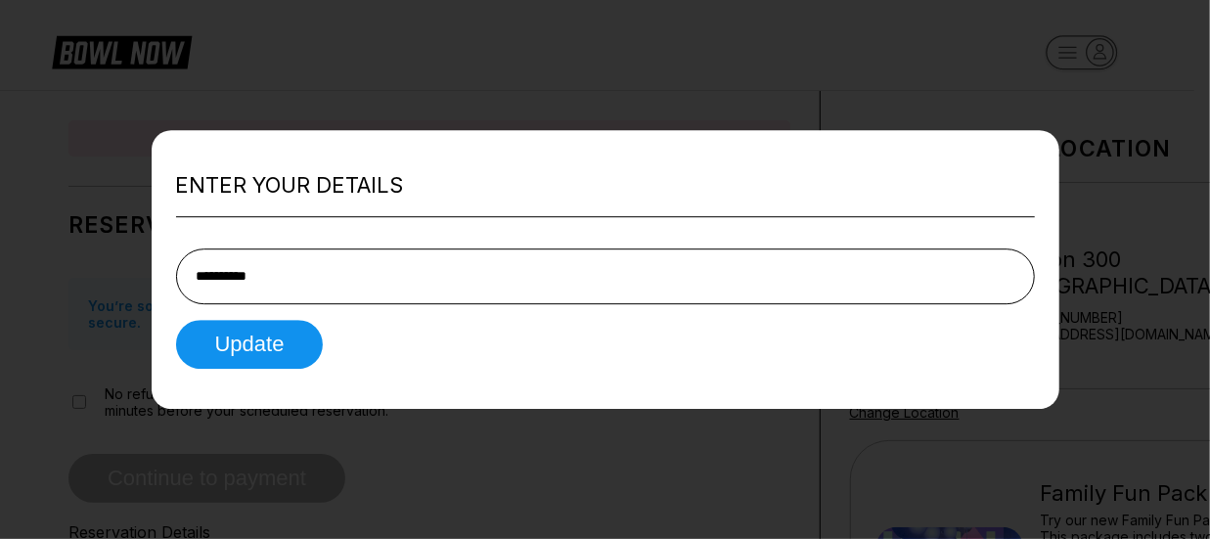
type input "**********"
click at [255, 369] on div "**********" at bounding box center [605, 270] width 907 height 280
click at [259, 345] on button "Update" at bounding box center [250, 344] width 148 height 49
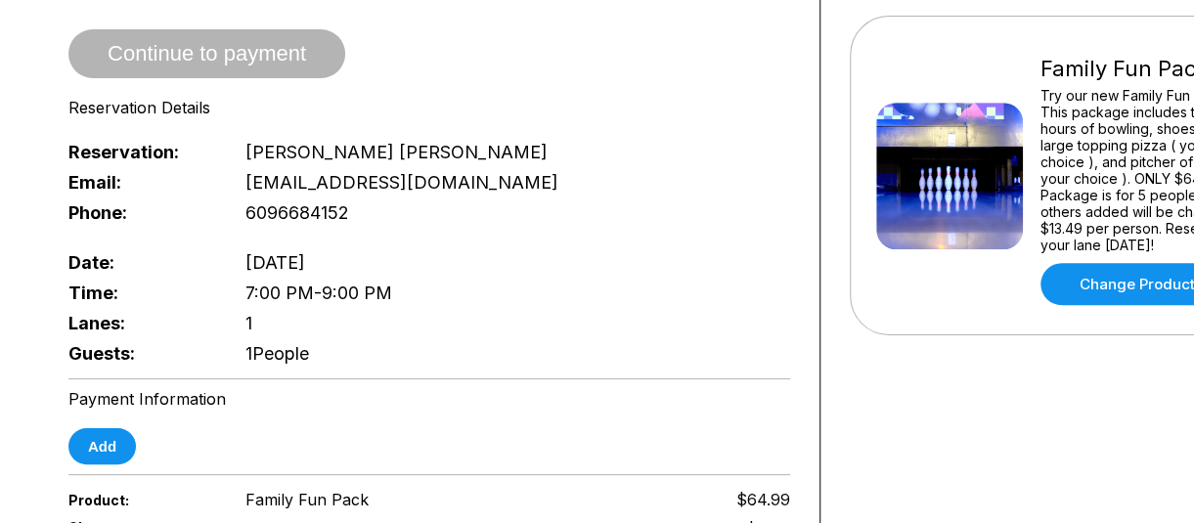
scroll to position [418, 0]
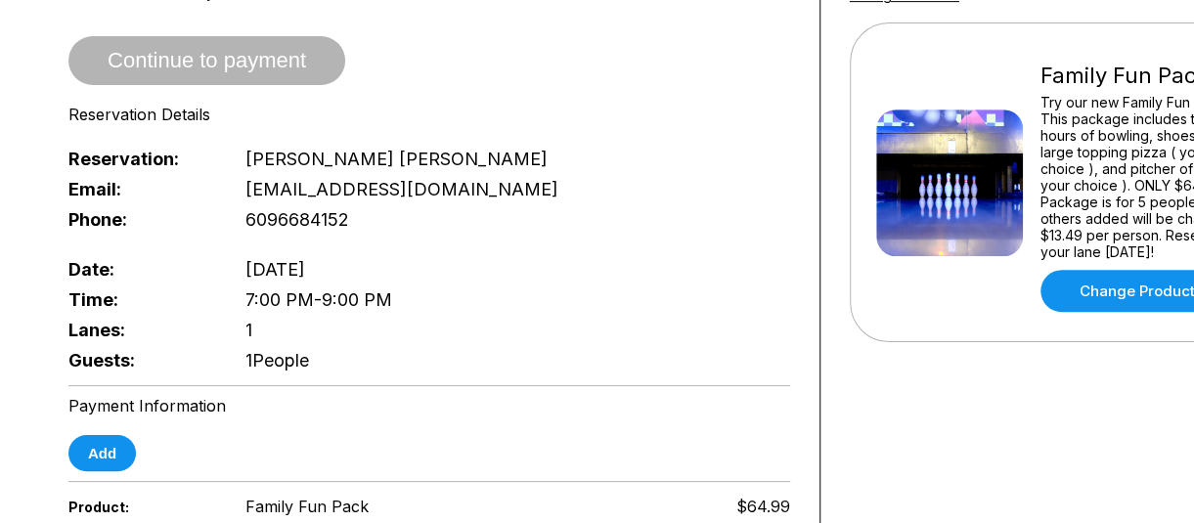
click at [262, 350] on span "1 People" at bounding box center [277, 360] width 64 height 21
click at [115, 350] on span "Guests:" at bounding box center [140, 360] width 145 height 21
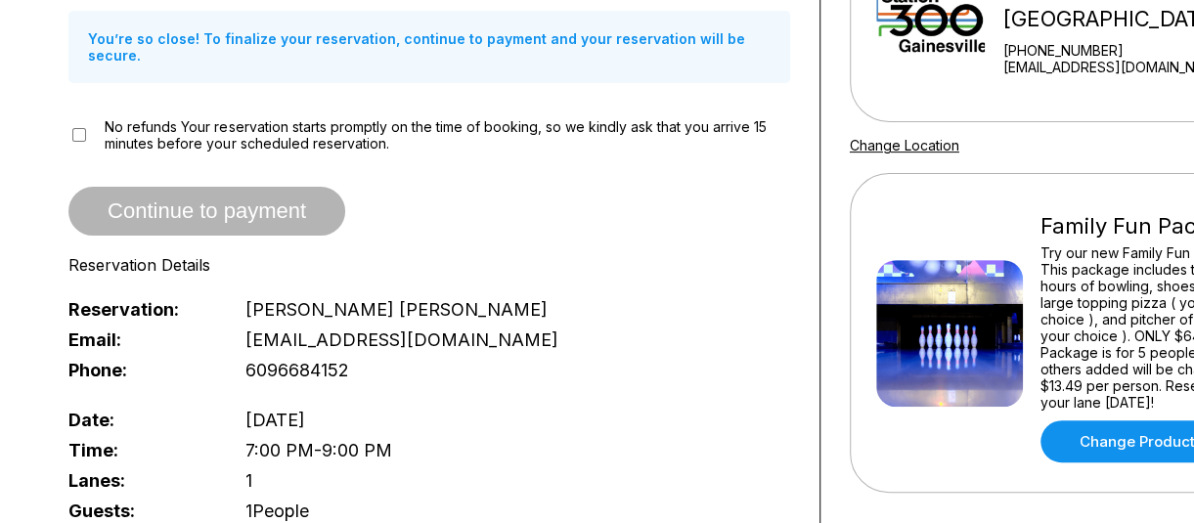
scroll to position [248, 0]
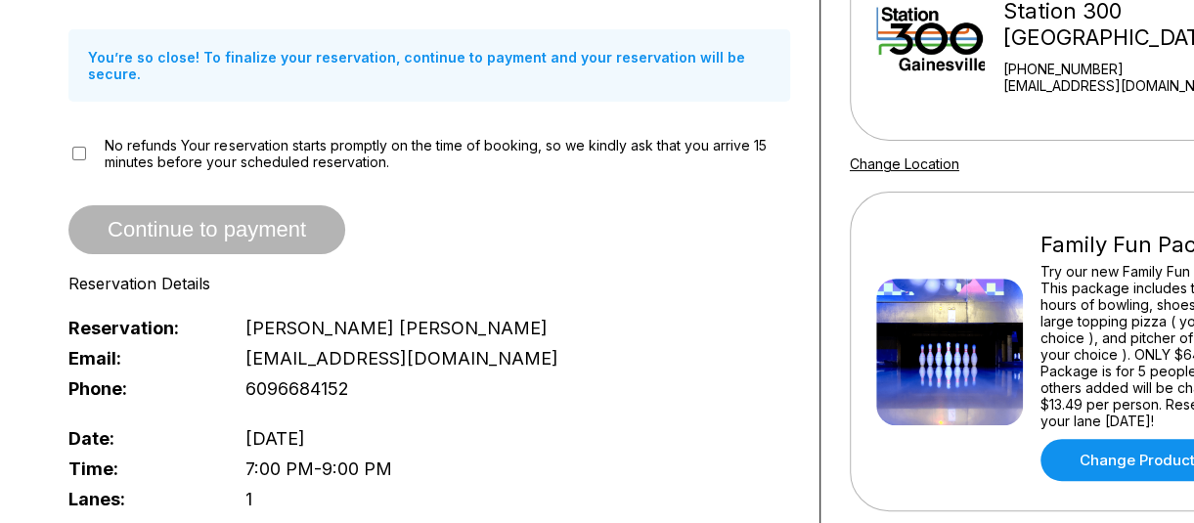
click at [172, 274] on div "Reservation Details" at bounding box center [429, 284] width 722 height 20
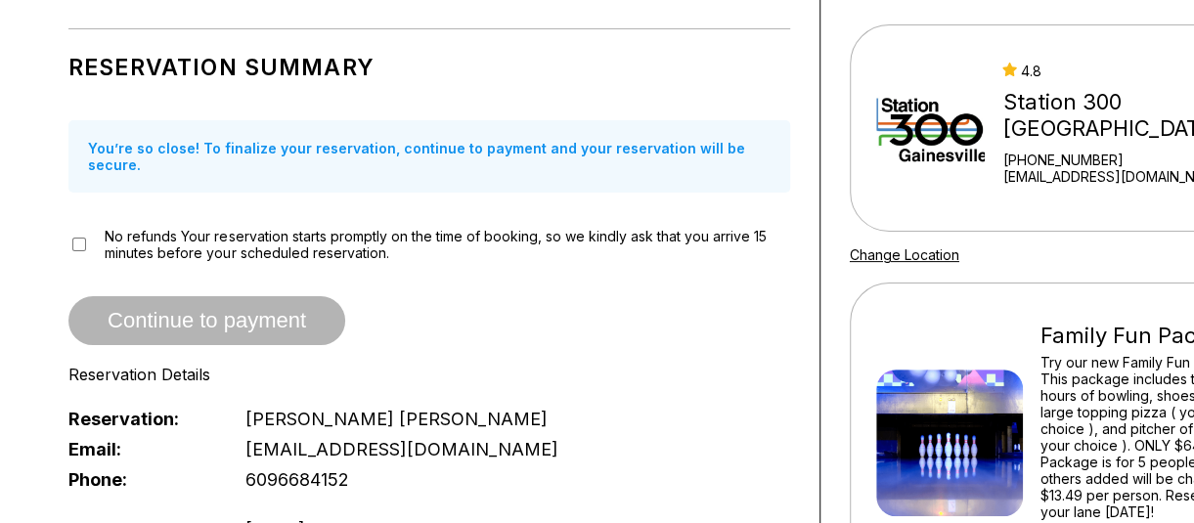
scroll to position [0, 0]
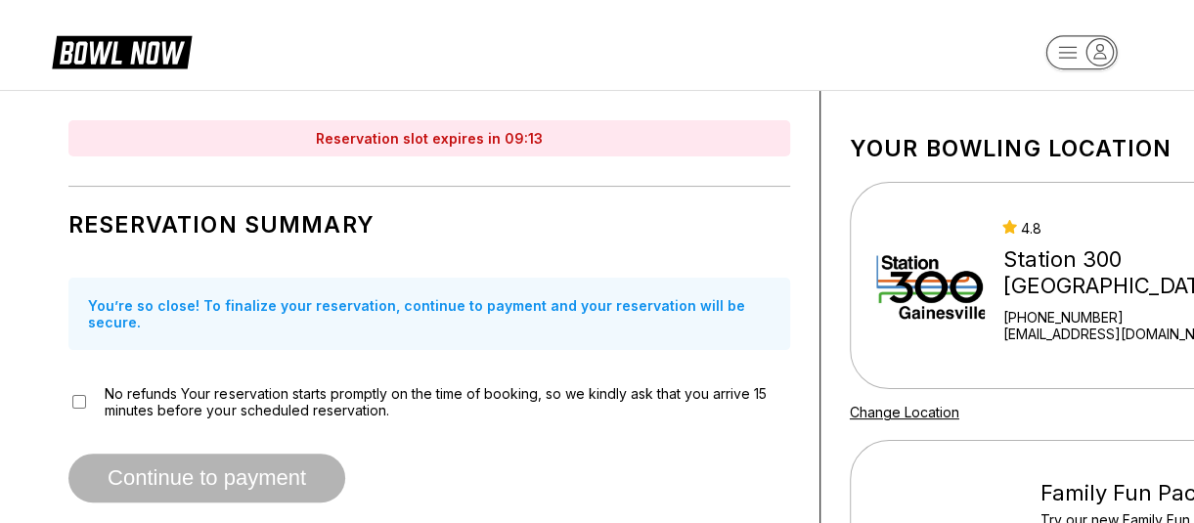
click at [398, 141] on div "Reservation slot expires in 09:13" at bounding box center [429, 138] width 722 height 36
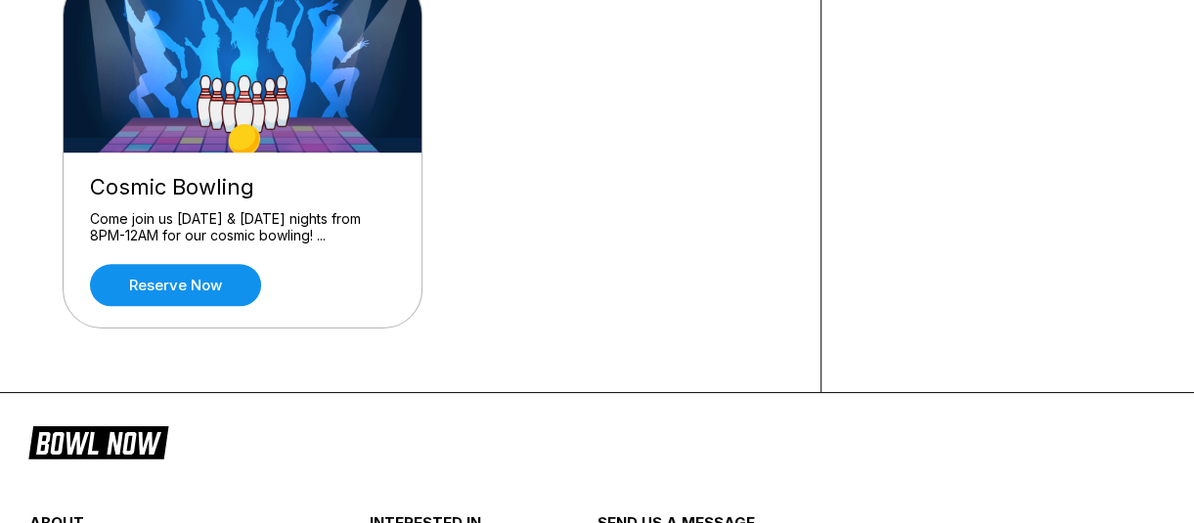
scroll to position [639, 0]
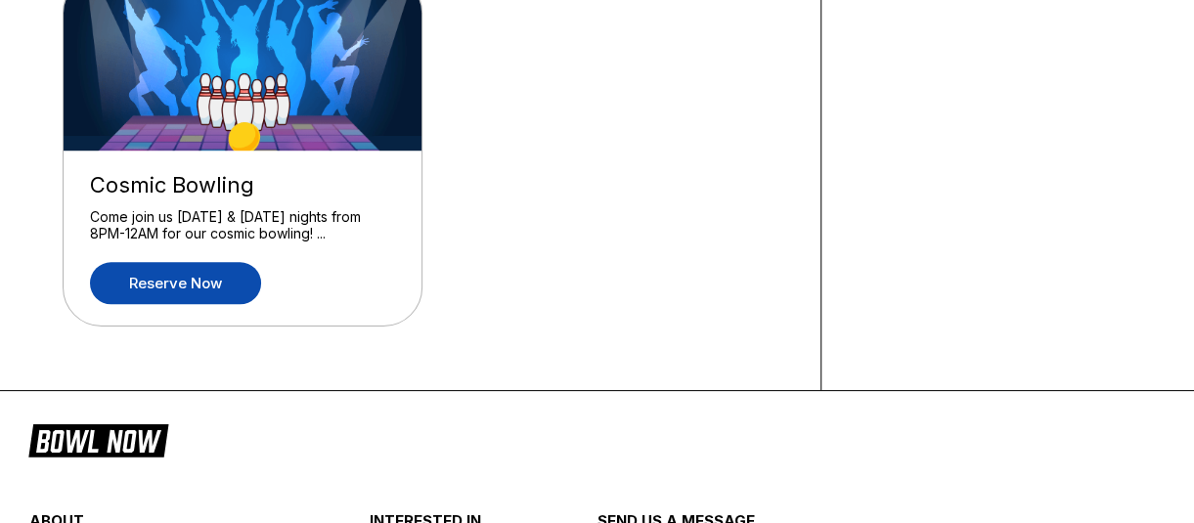
click at [166, 284] on link "Reserve now" at bounding box center [175, 283] width 171 height 42
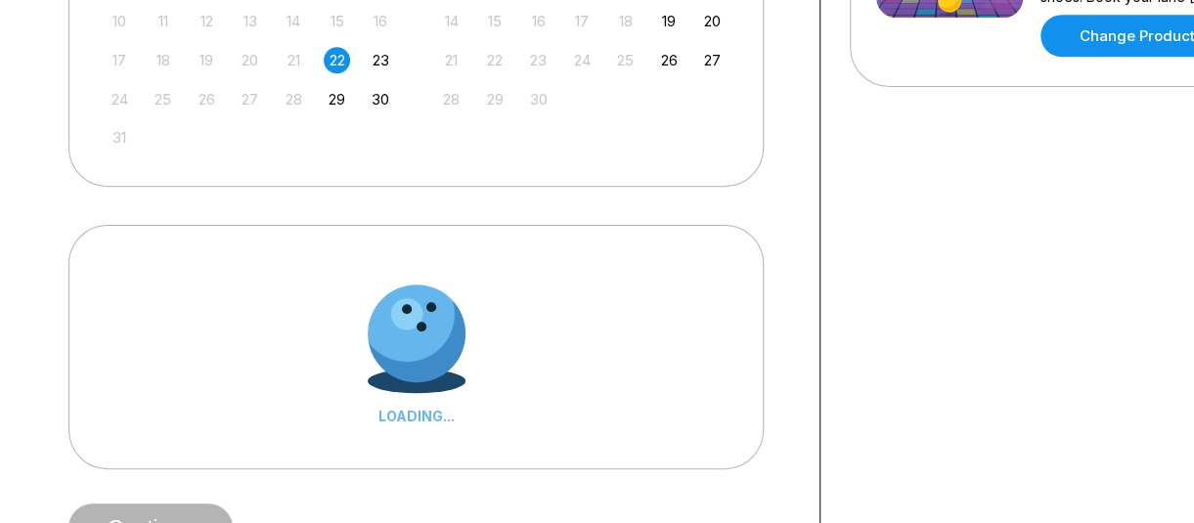
scroll to position [0, 0]
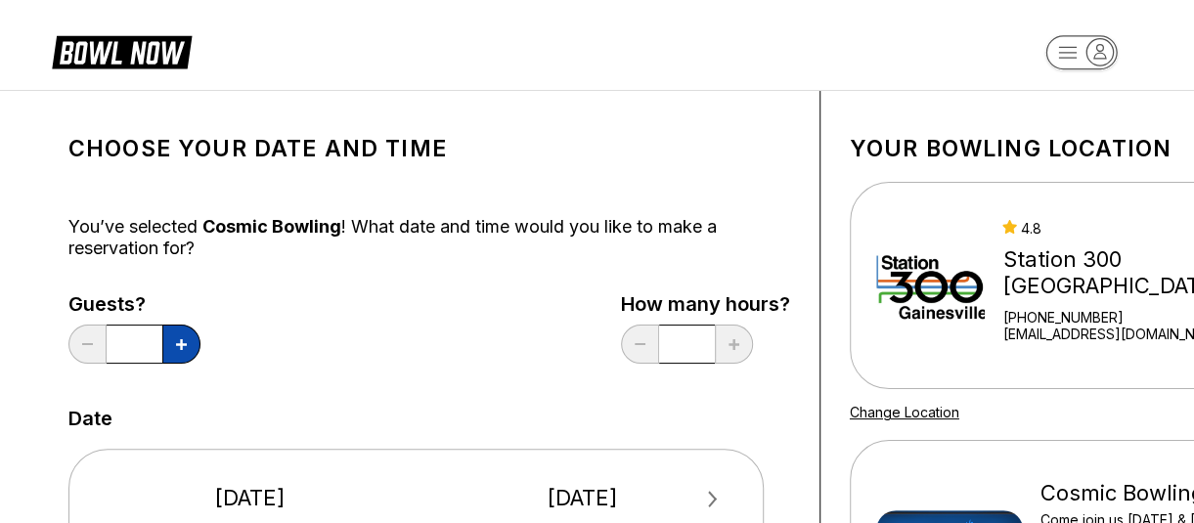
click at [183, 337] on button at bounding box center [181, 344] width 38 height 39
type input "*"
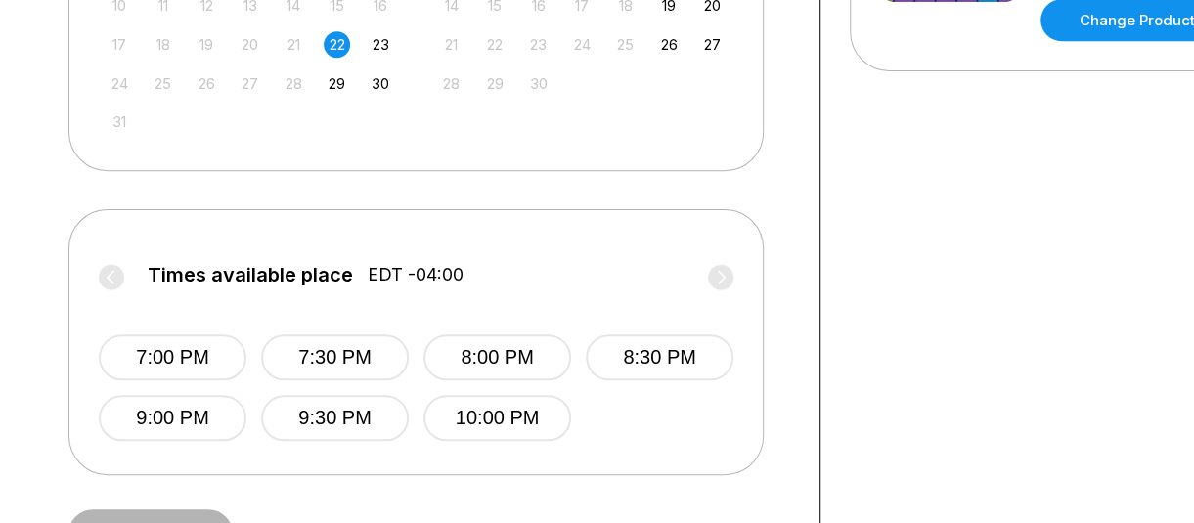
scroll to position [663, 0]
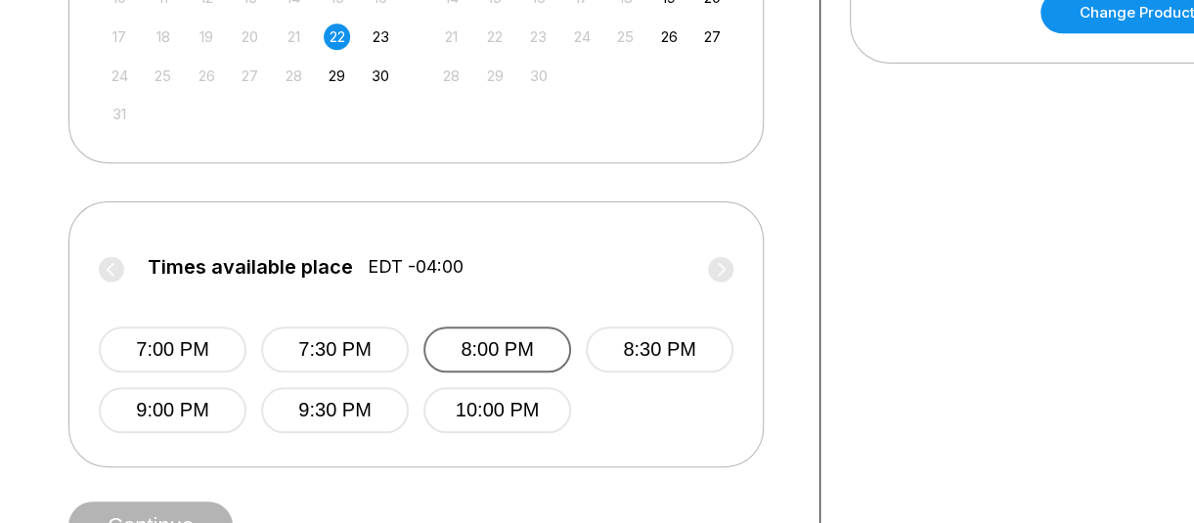
click at [505, 347] on button "8:00 PM" at bounding box center [497, 350] width 148 height 46
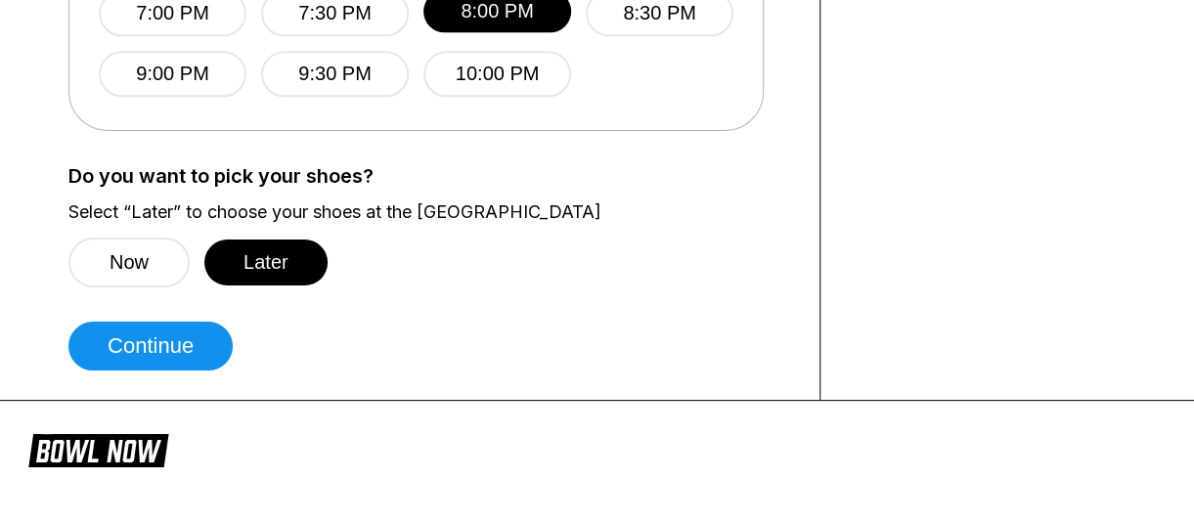
scroll to position [1000, 0]
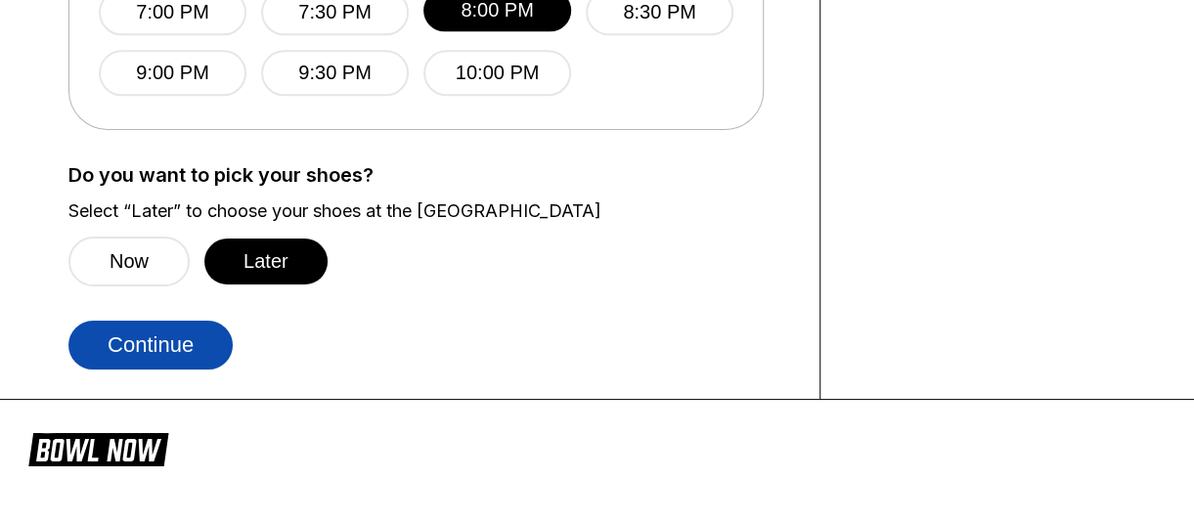
click at [152, 331] on button "Continue" at bounding box center [150, 345] width 164 height 49
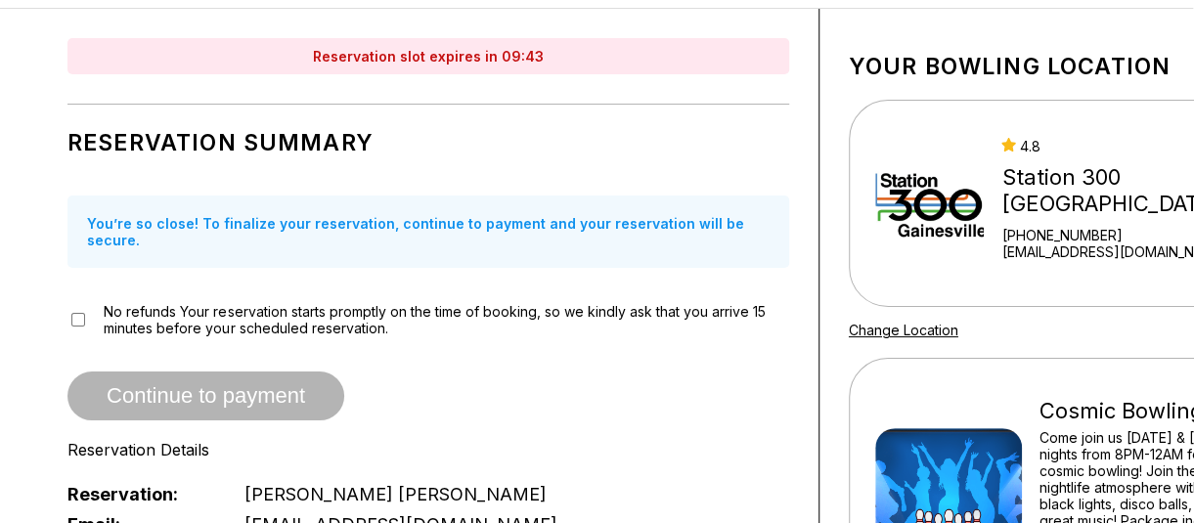
scroll to position [0, 1]
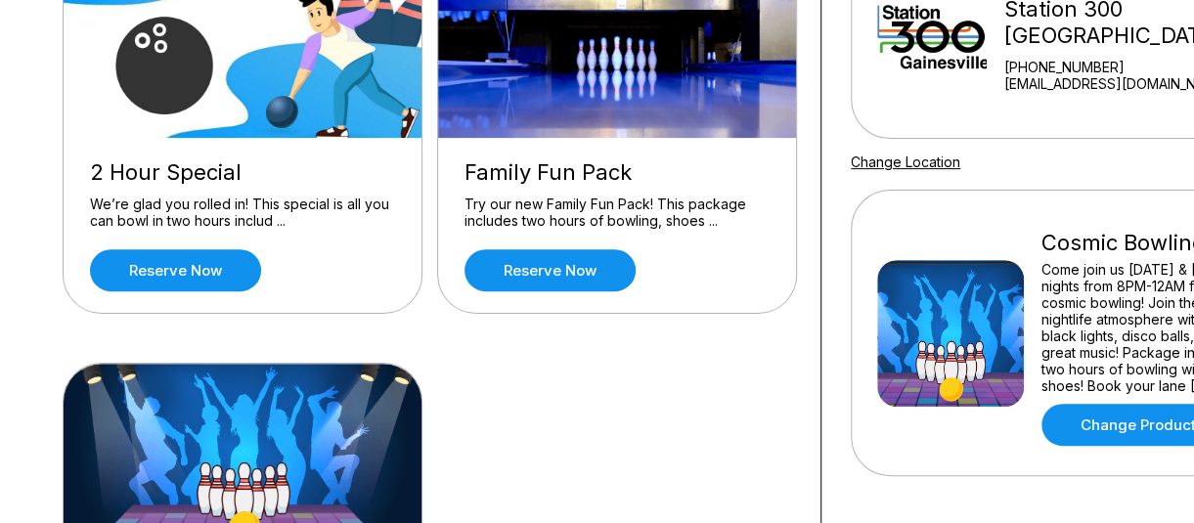
scroll to position [257, 0]
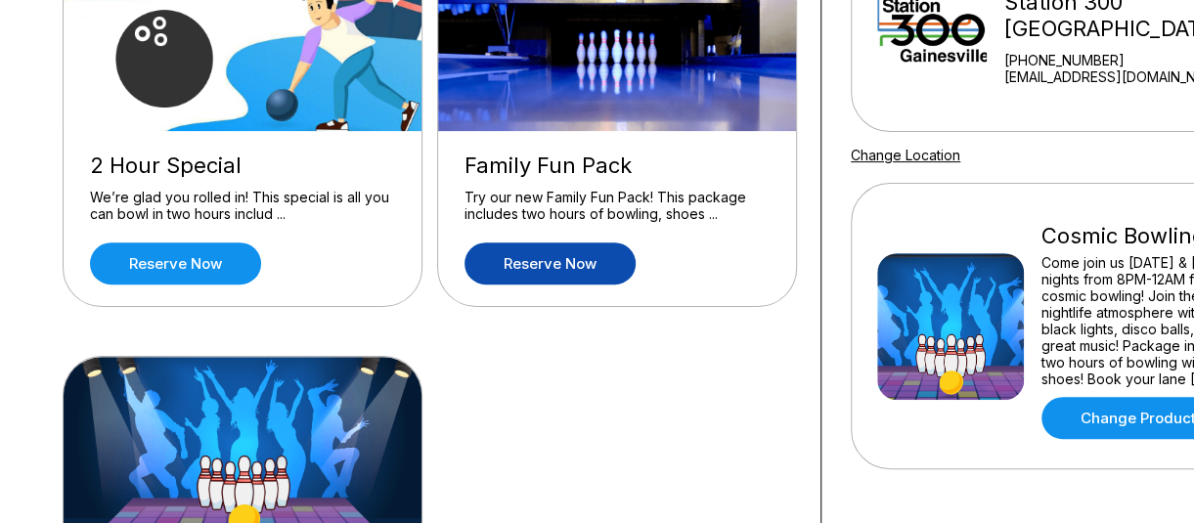
click at [557, 270] on link "Reserve now" at bounding box center [549, 263] width 171 height 42
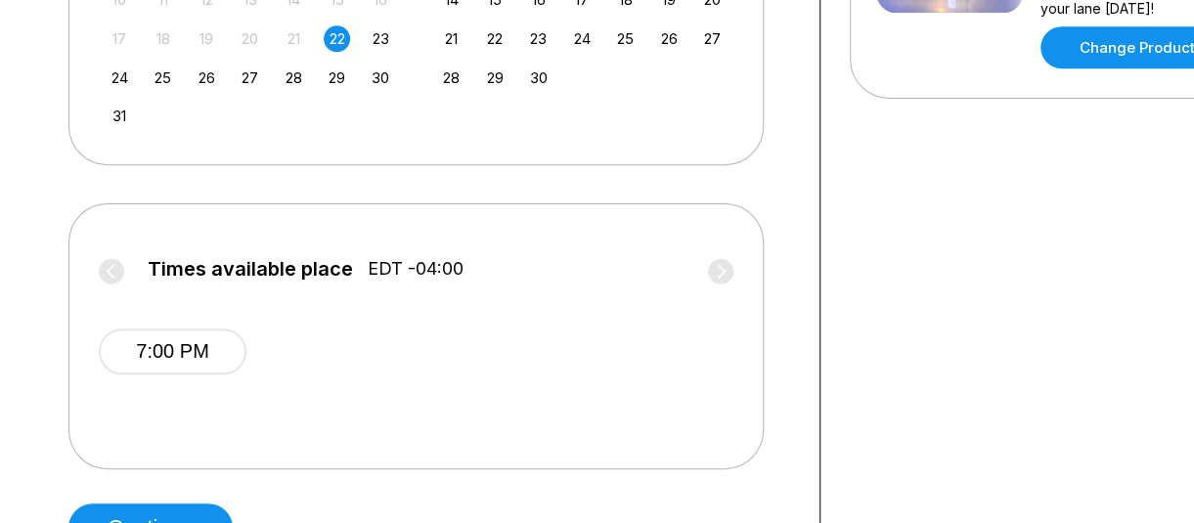
scroll to position [662, 0]
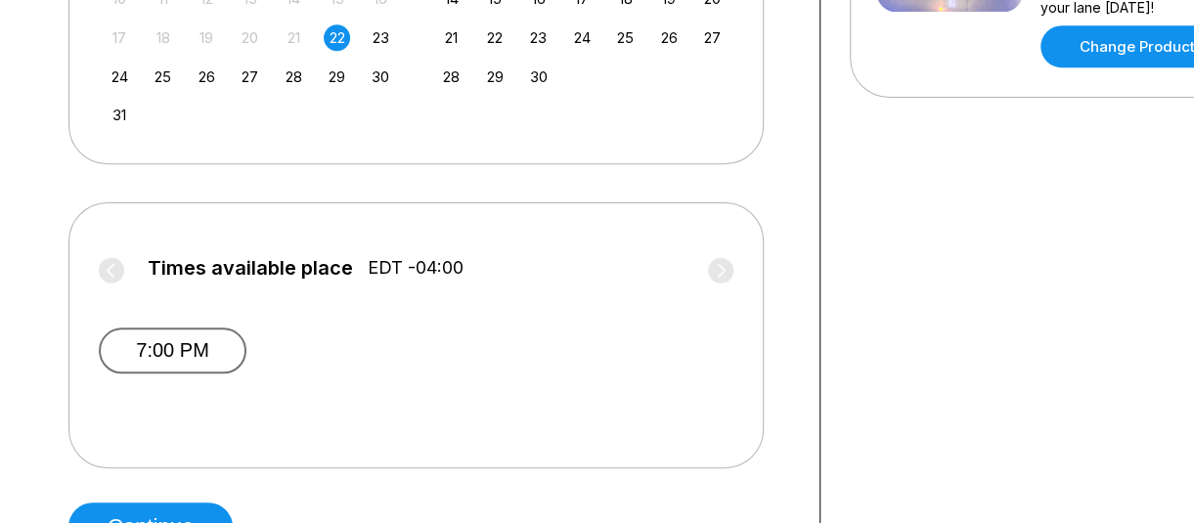
click at [211, 343] on button "7:00 PM" at bounding box center [173, 351] width 148 height 46
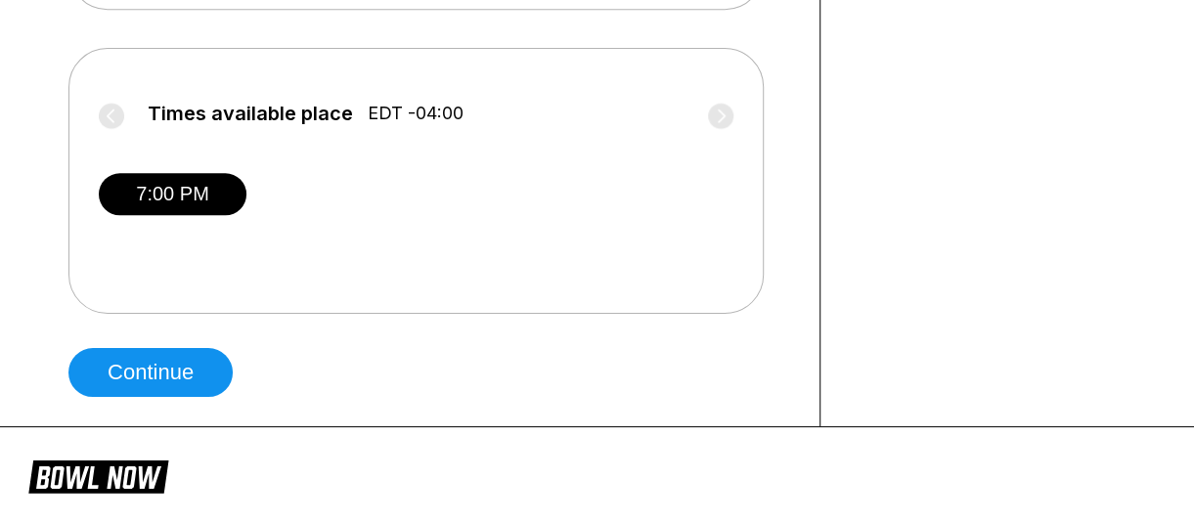
scroll to position [817, 0]
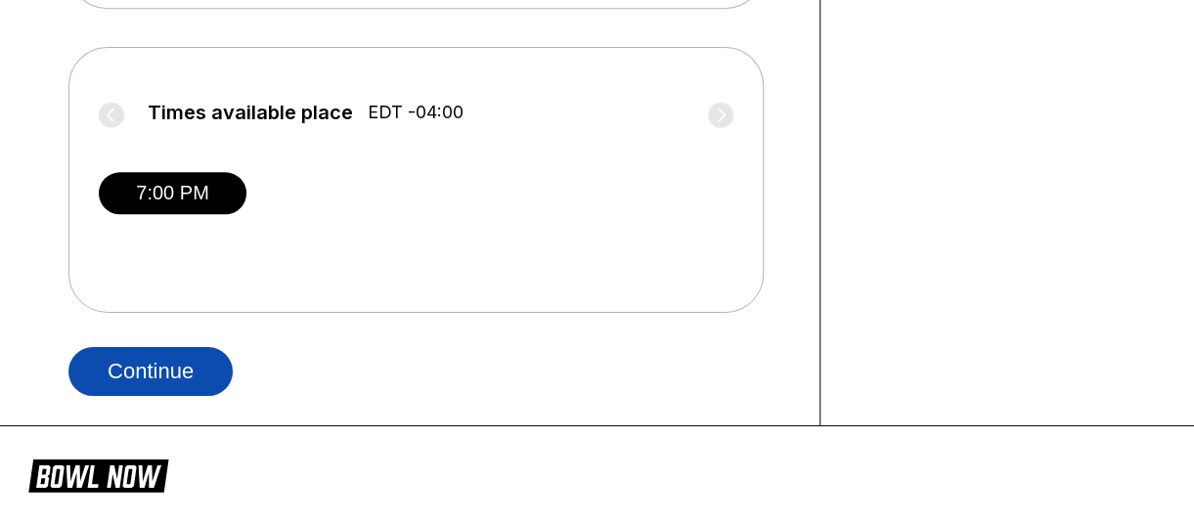
click at [218, 359] on button "Continue" at bounding box center [150, 371] width 164 height 49
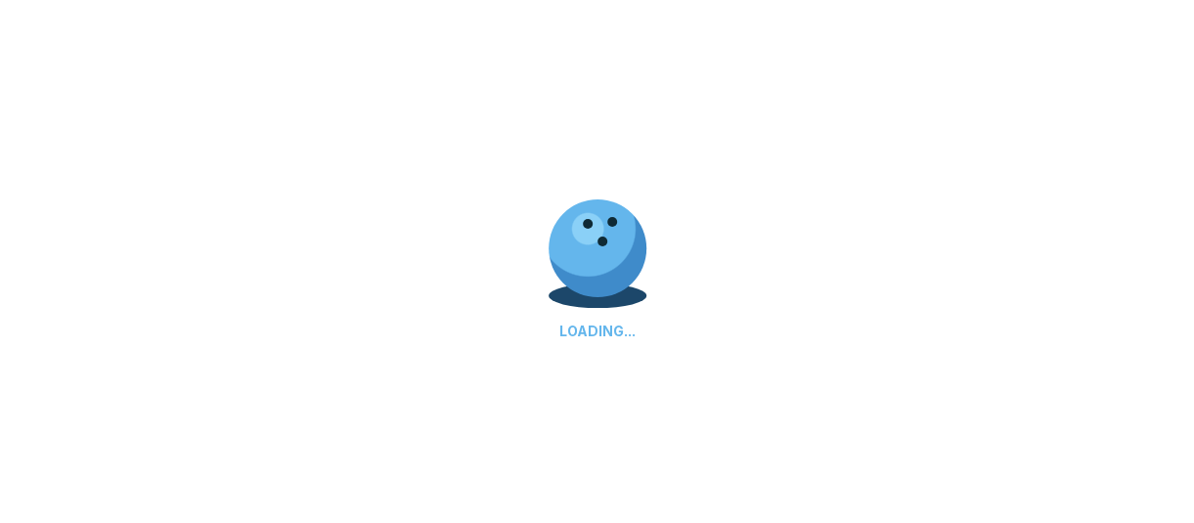
scroll to position [0, 0]
